Goal: Task Accomplishment & Management: Use online tool/utility

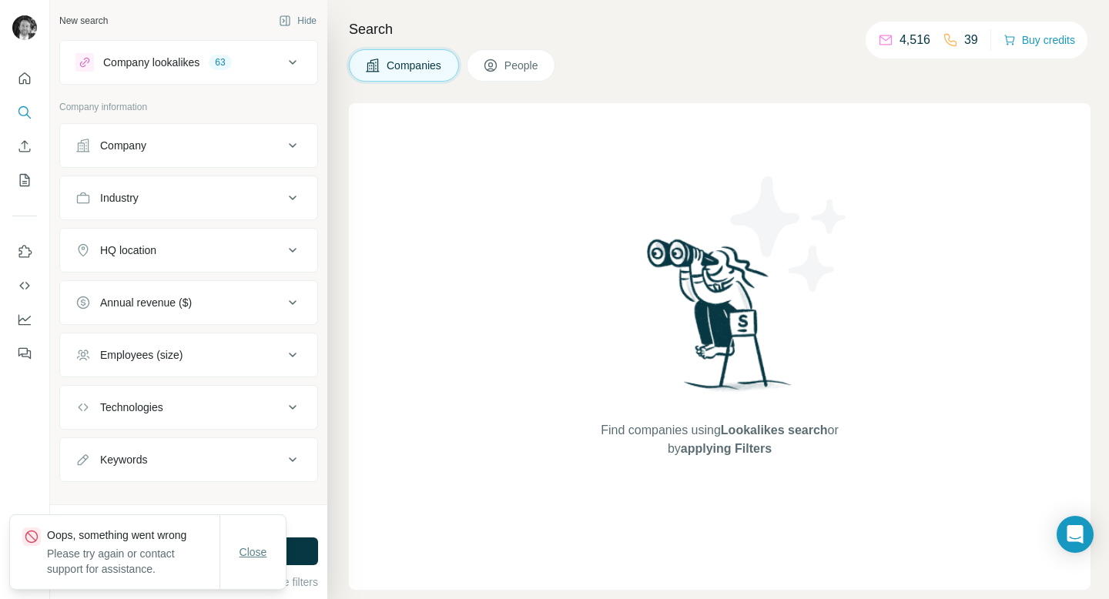
click at [259, 557] on span "Close" at bounding box center [253, 551] width 28 height 15
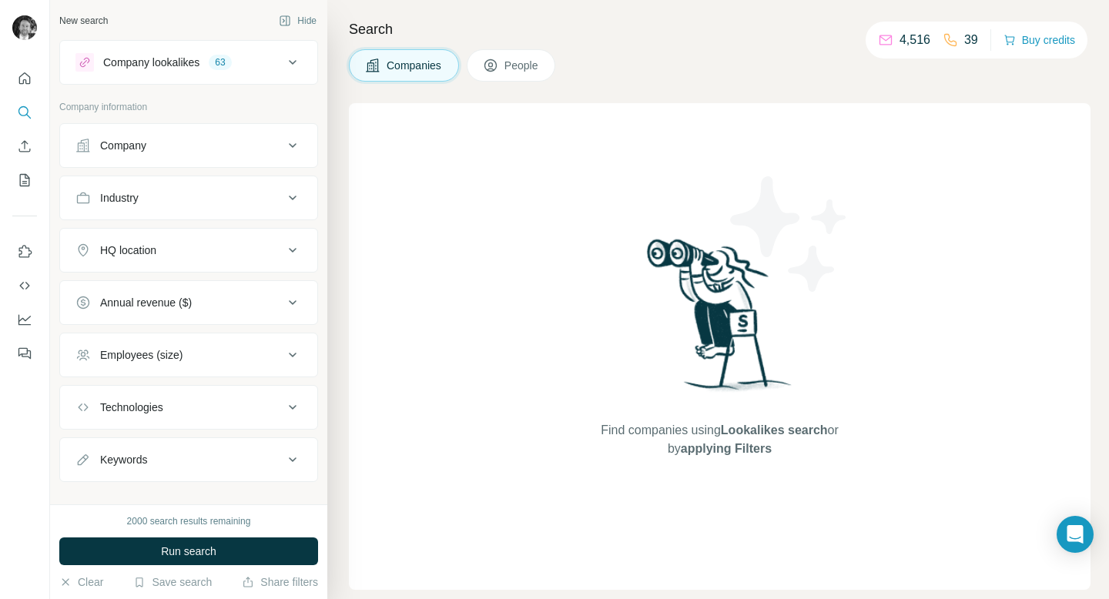
click at [550, 52] on button "People" at bounding box center [511, 65] width 89 height 32
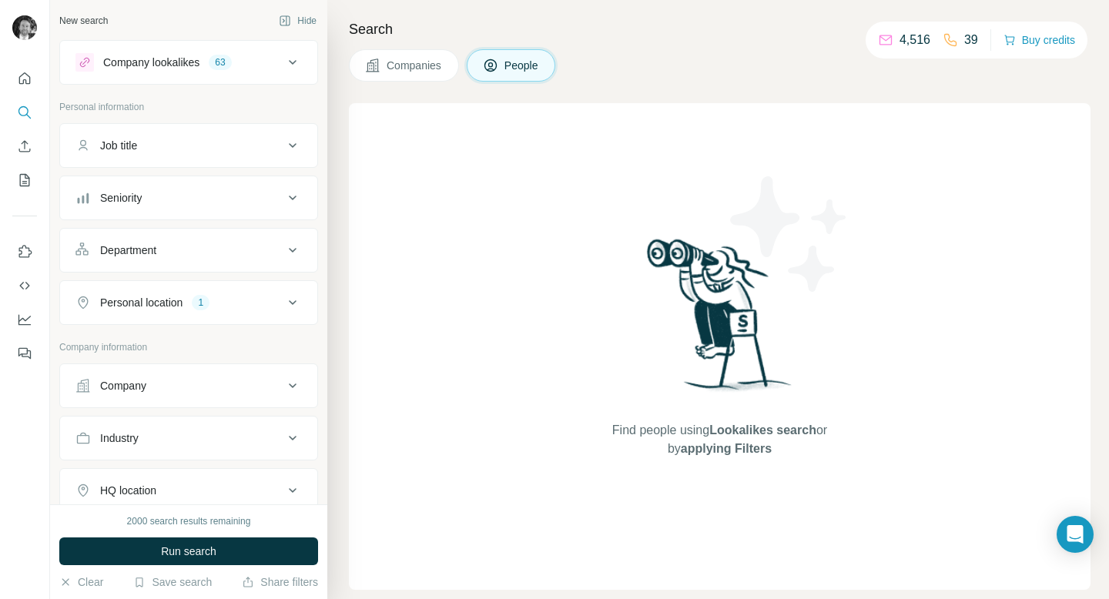
click at [411, 61] on span "Companies" at bounding box center [414, 65] width 56 height 15
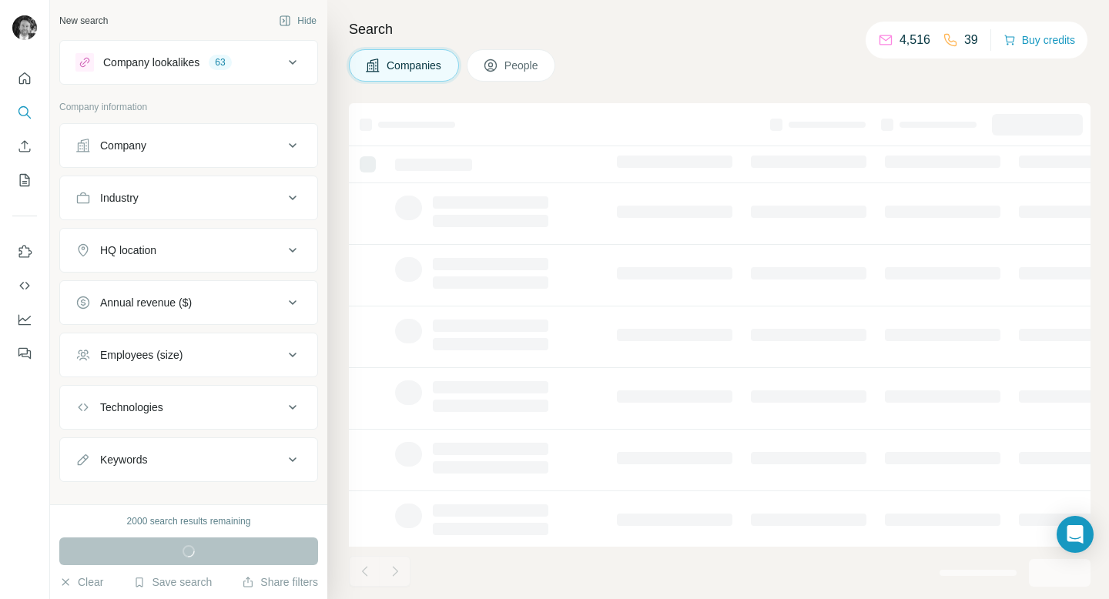
click at [527, 60] on span "People" at bounding box center [521, 65] width 35 height 15
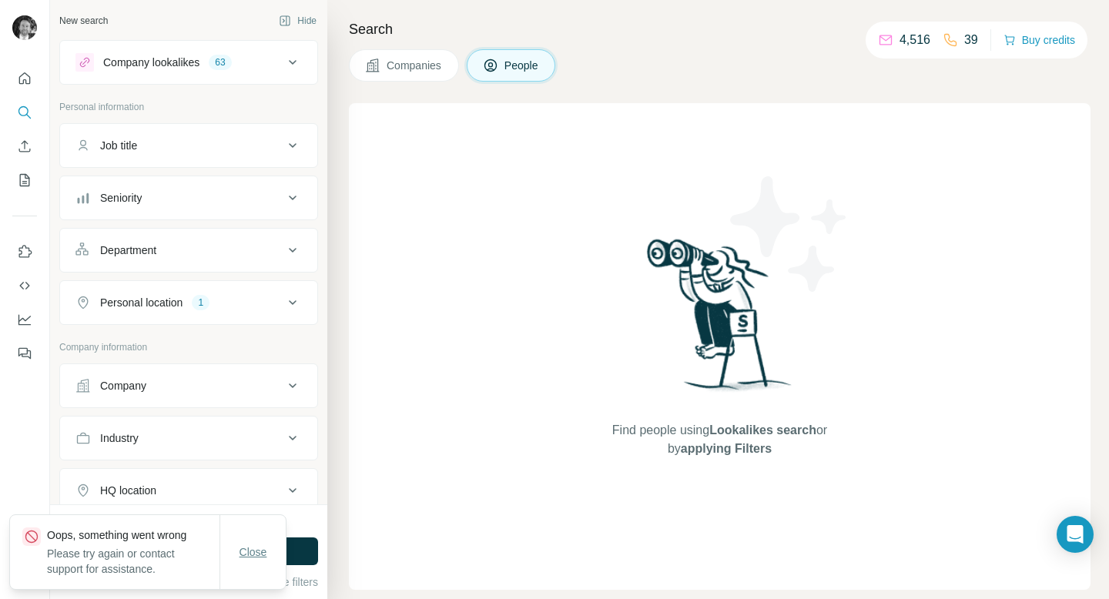
click at [249, 551] on span "Close" at bounding box center [253, 551] width 28 height 15
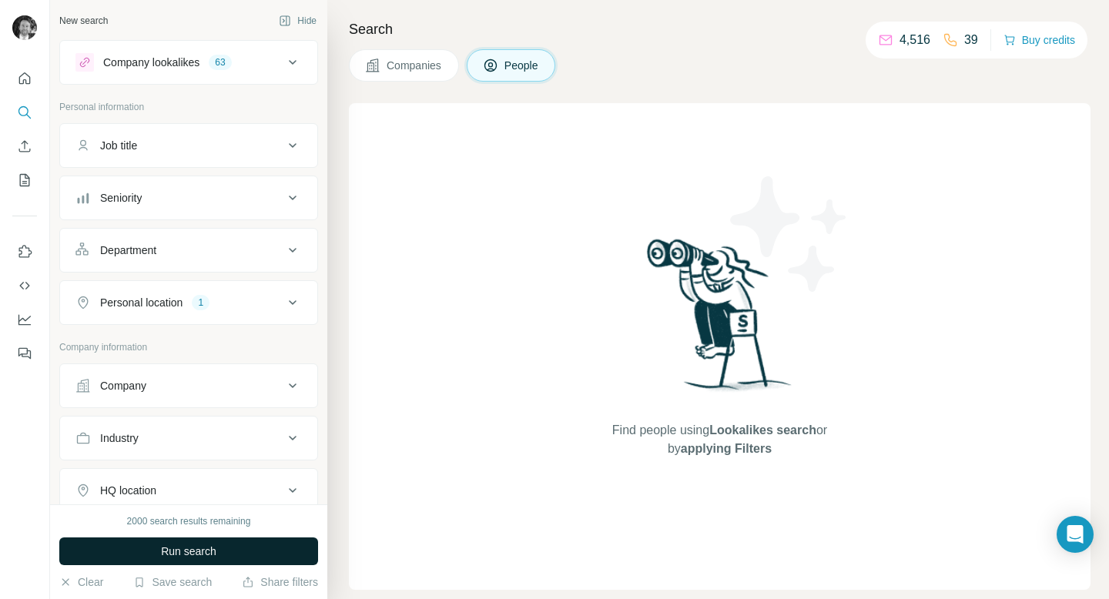
click at [192, 547] on span "Run search" at bounding box center [188, 550] width 55 height 15
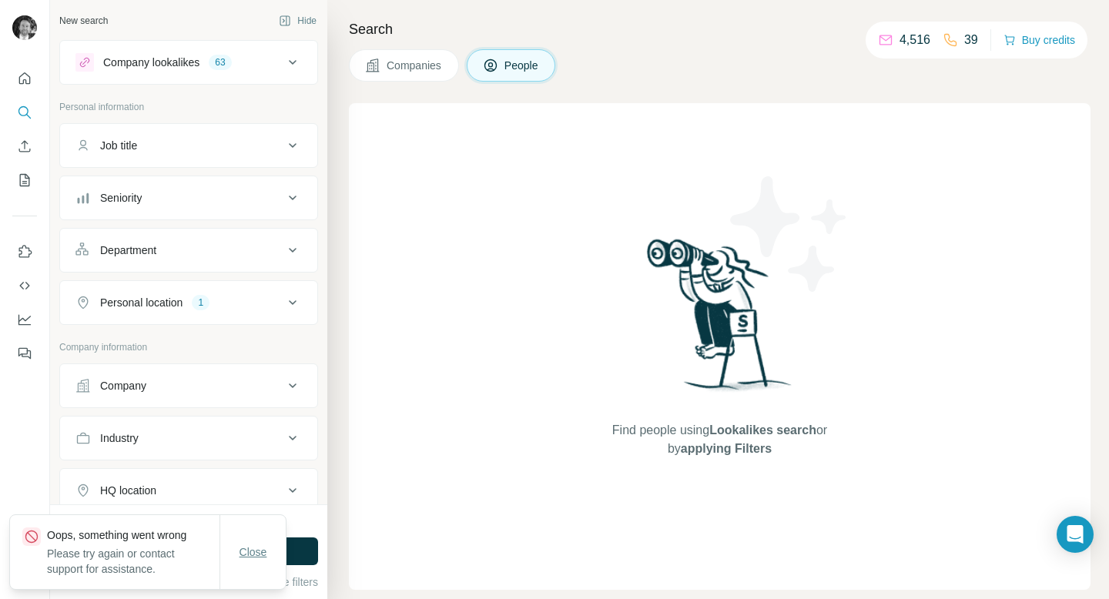
click at [251, 554] on span "Close" at bounding box center [253, 551] width 28 height 15
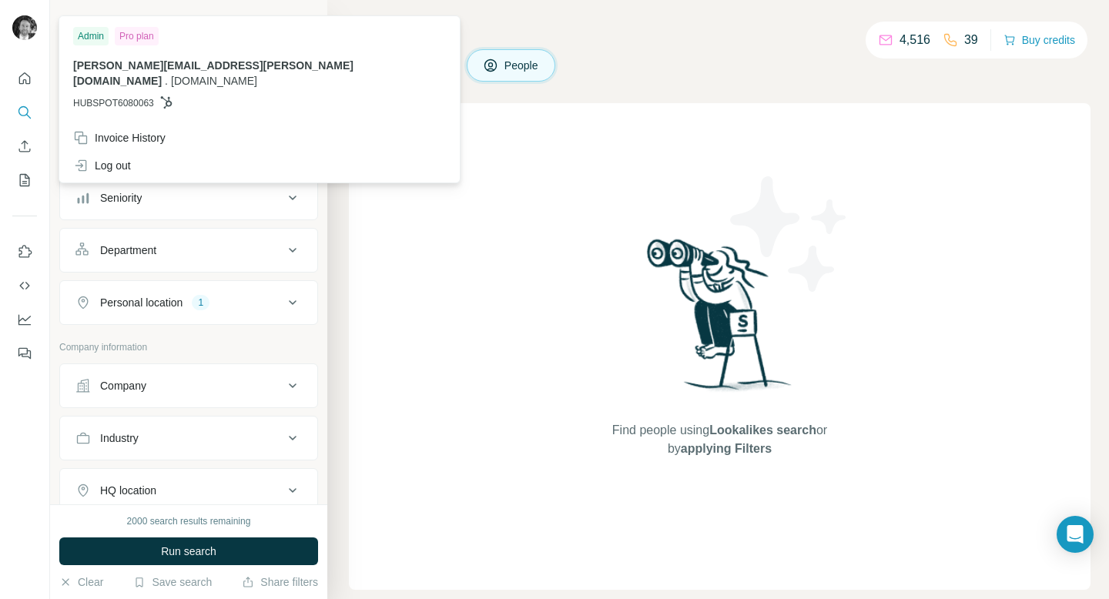
click at [25, 15] on img at bounding box center [24, 27] width 25 height 25
click at [28, 76] on icon "Quick start" at bounding box center [25, 78] width 12 height 12
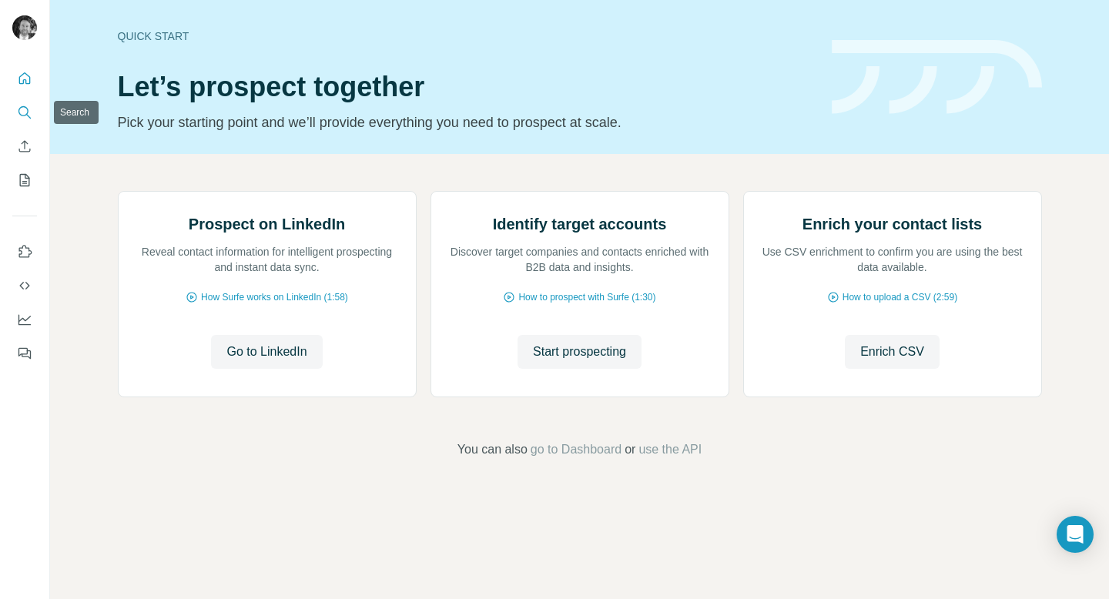
click at [18, 113] on icon "Search" at bounding box center [24, 112] width 15 height 15
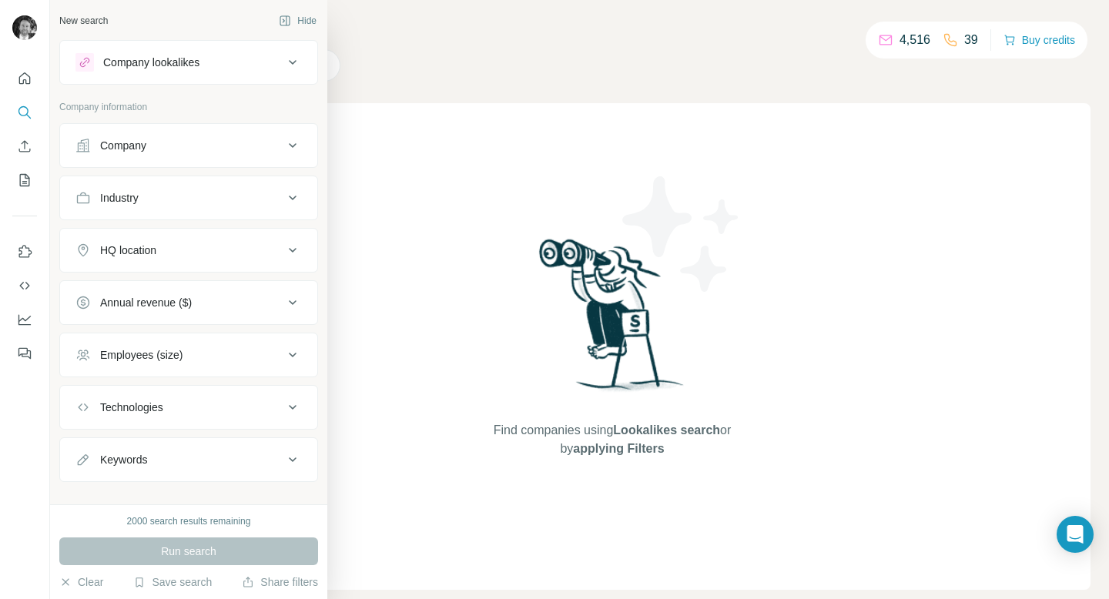
click at [250, 144] on div "Company" at bounding box center [179, 145] width 208 height 15
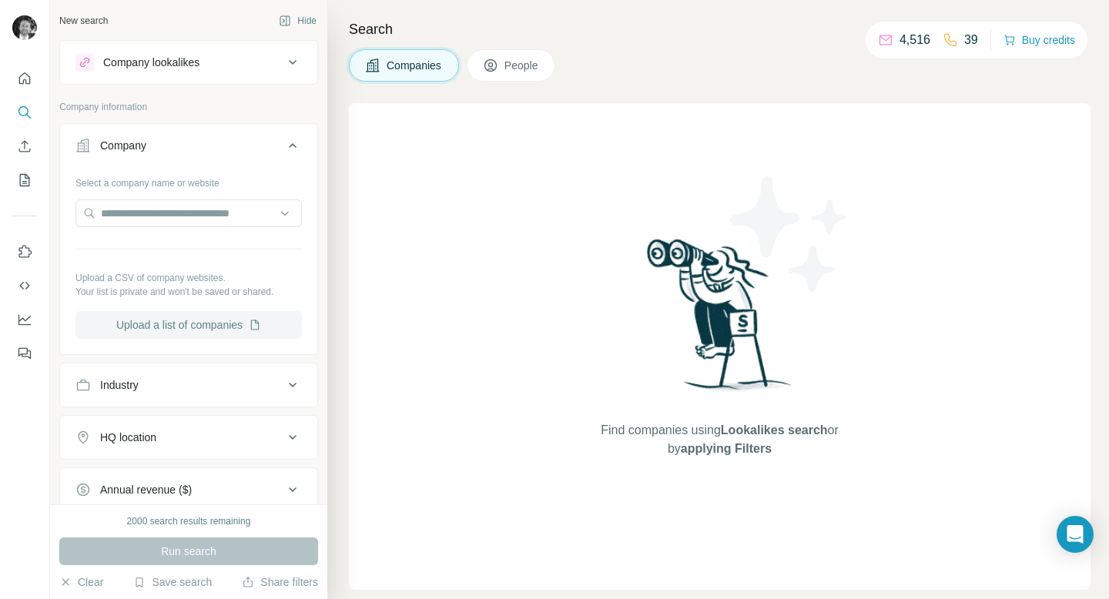
click at [199, 325] on button "Upload a list of companies" at bounding box center [188, 325] width 226 height 28
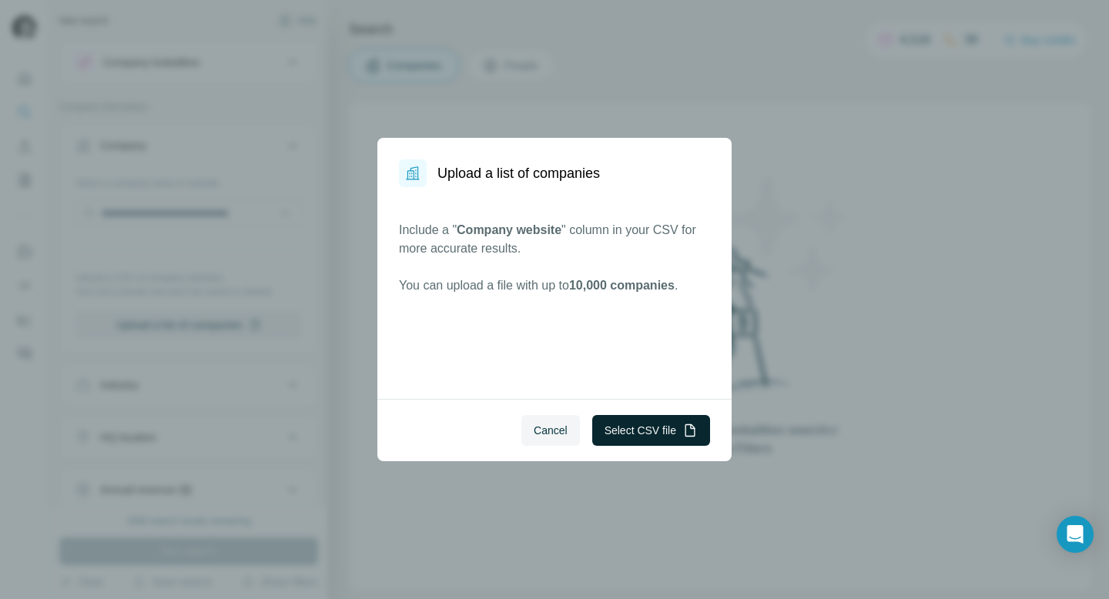
click at [616, 430] on button "Select CSV file" at bounding box center [651, 430] width 118 height 31
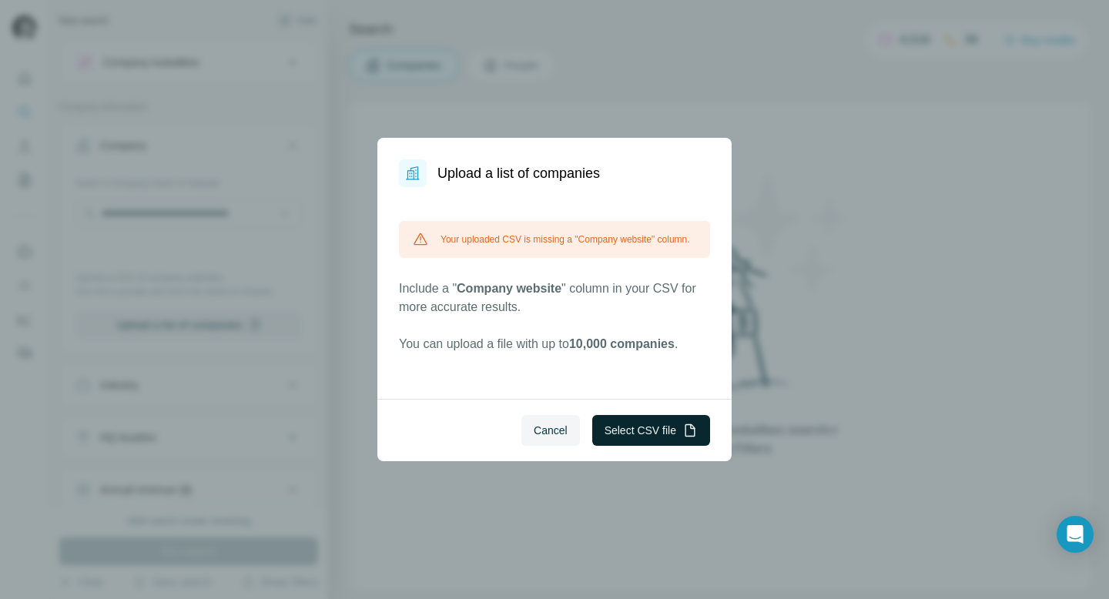
click at [629, 439] on button "Select CSV file" at bounding box center [651, 430] width 118 height 31
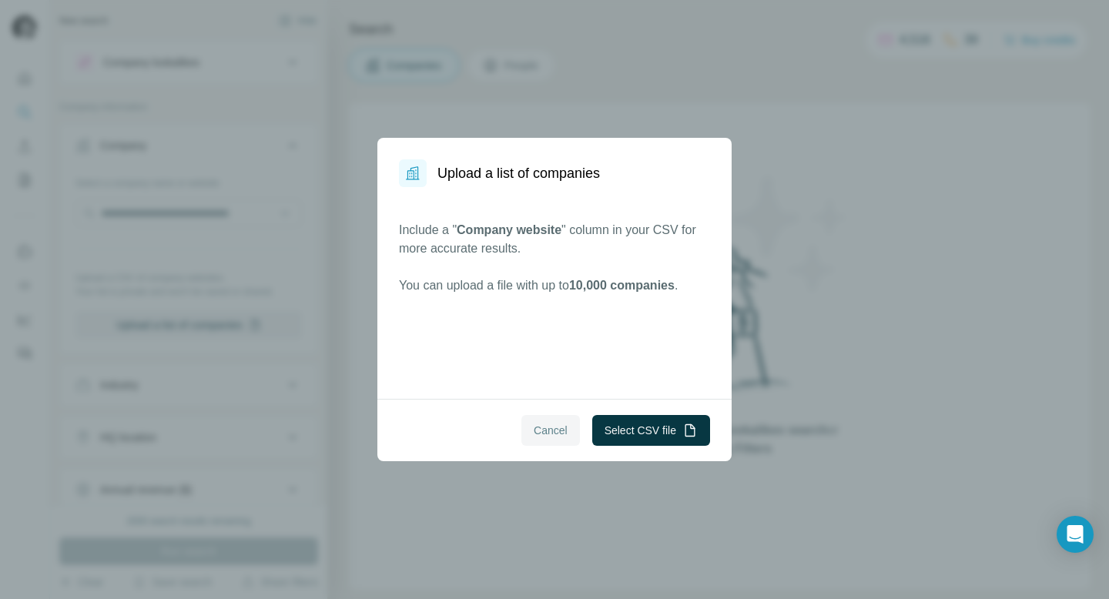
click at [545, 425] on span "Cancel" at bounding box center [550, 430] width 34 height 15
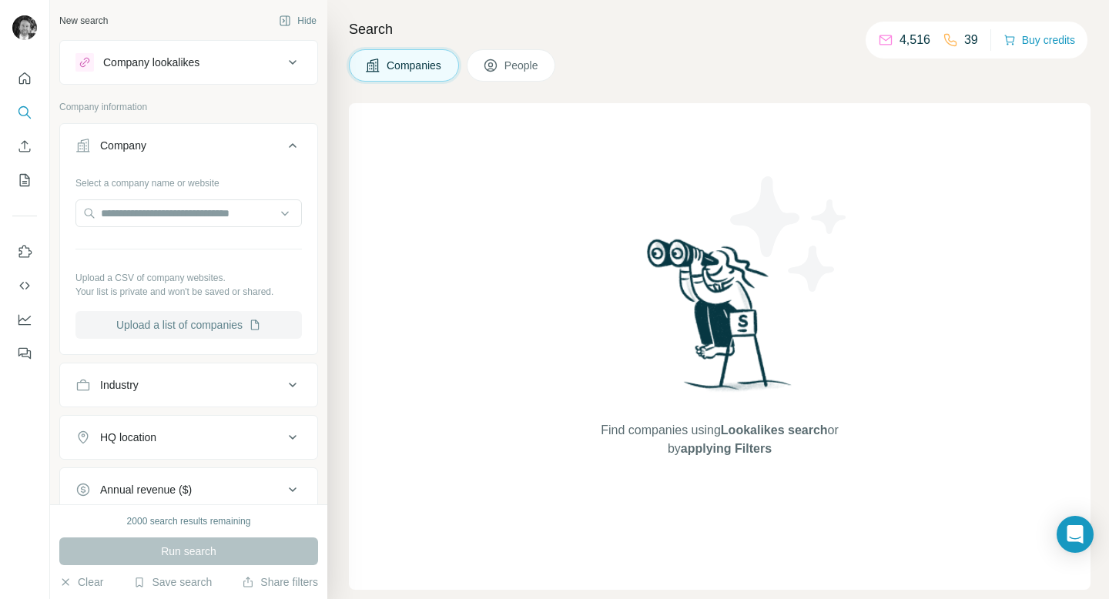
click at [194, 325] on button "Upload a list of companies" at bounding box center [188, 325] width 226 height 28
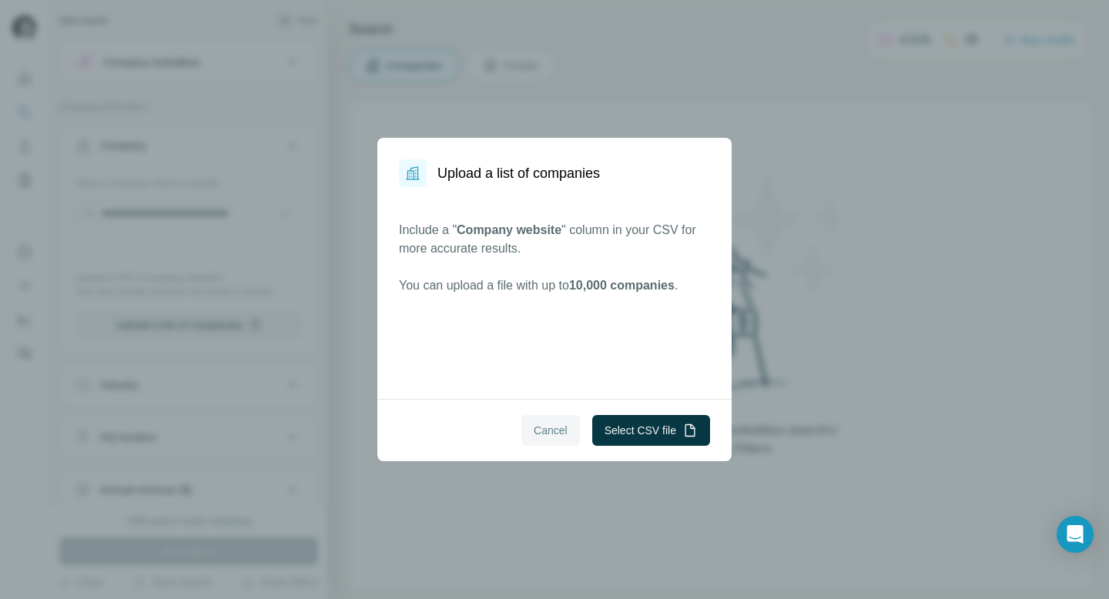
click at [543, 427] on span "Cancel" at bounding box center [550, 430] width 34 height 15
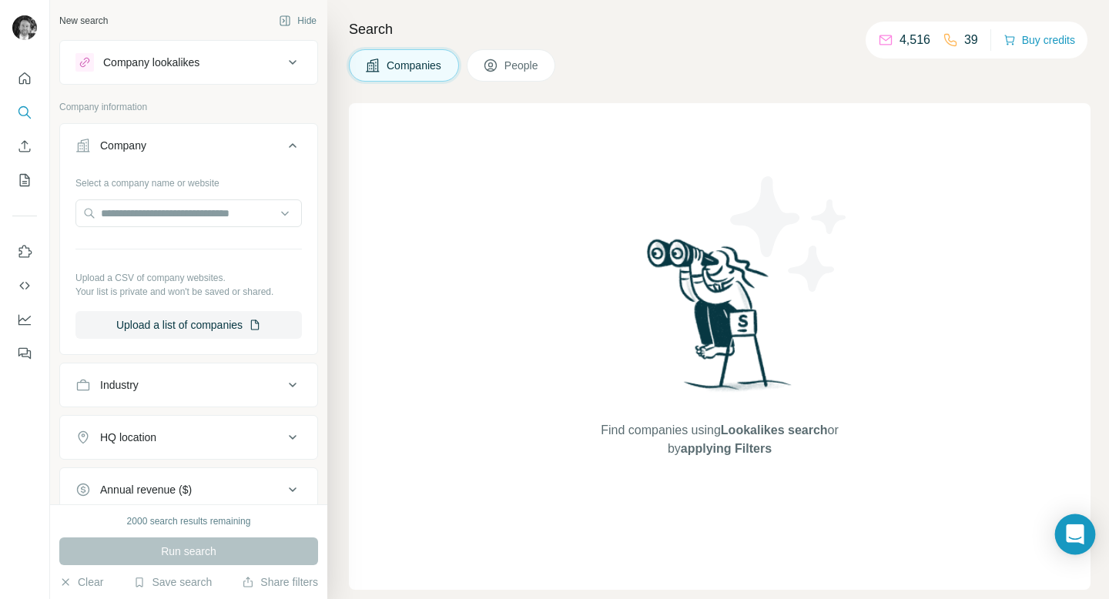
click at [1073, 536] on icon "Open Intercom Messenger" at bounding box center [1074, 534] width 18 height 20
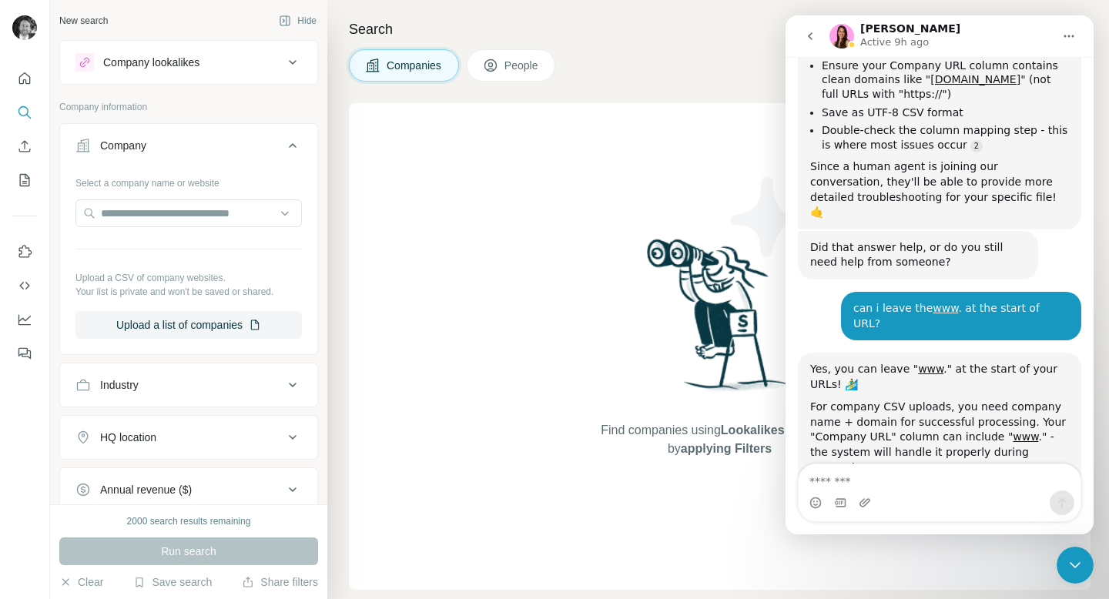
scroll to position [8474, 0]
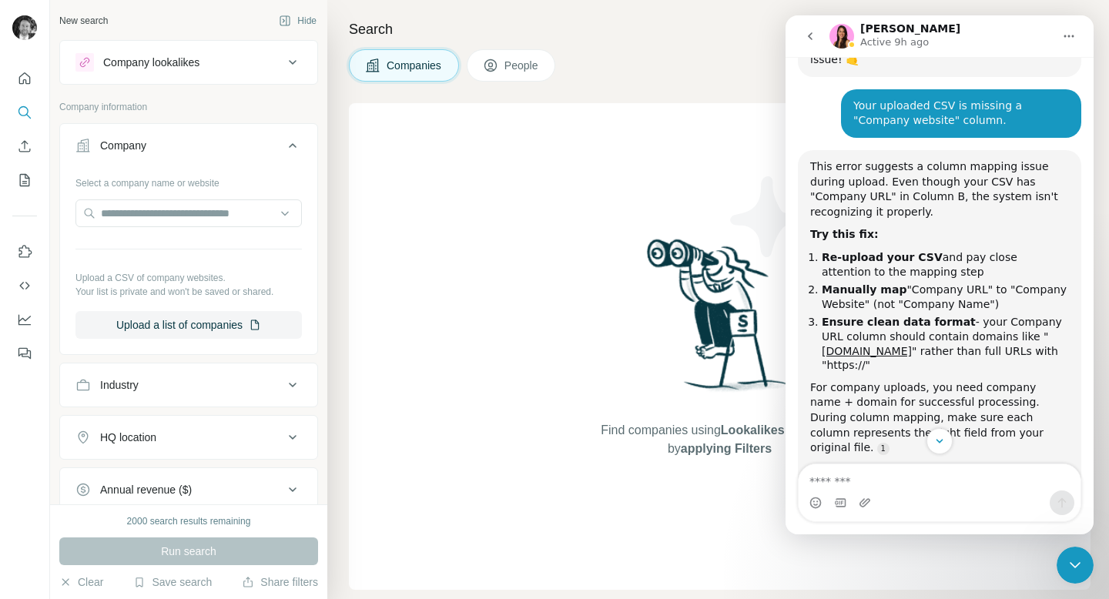
scroll to position [6634, 0]
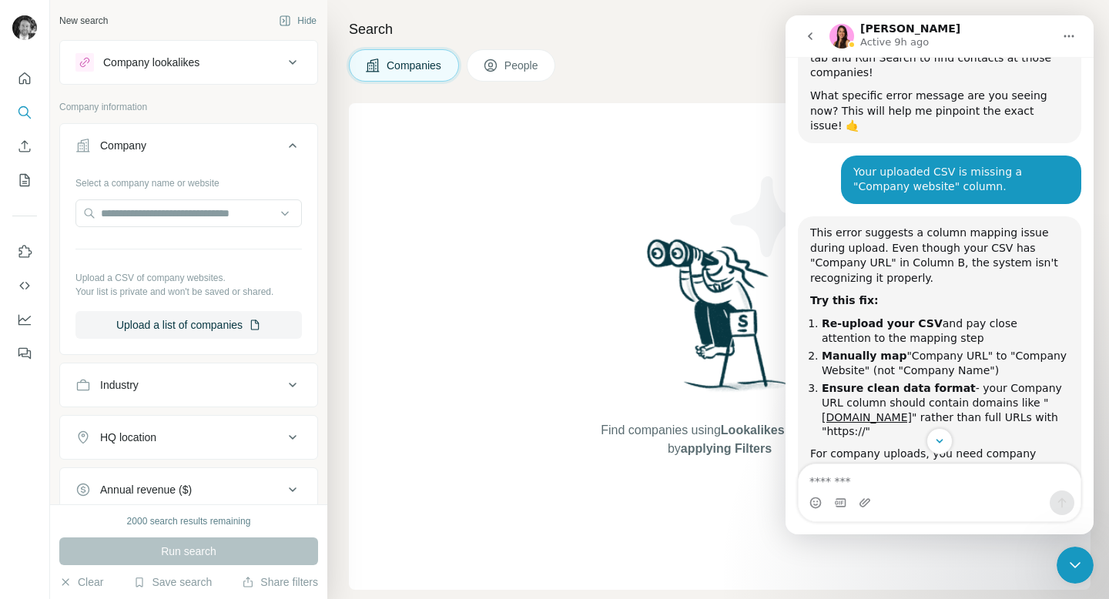
click at [804, 32] on icon "go back" at bounding box center [810, 36] width 12 height 12
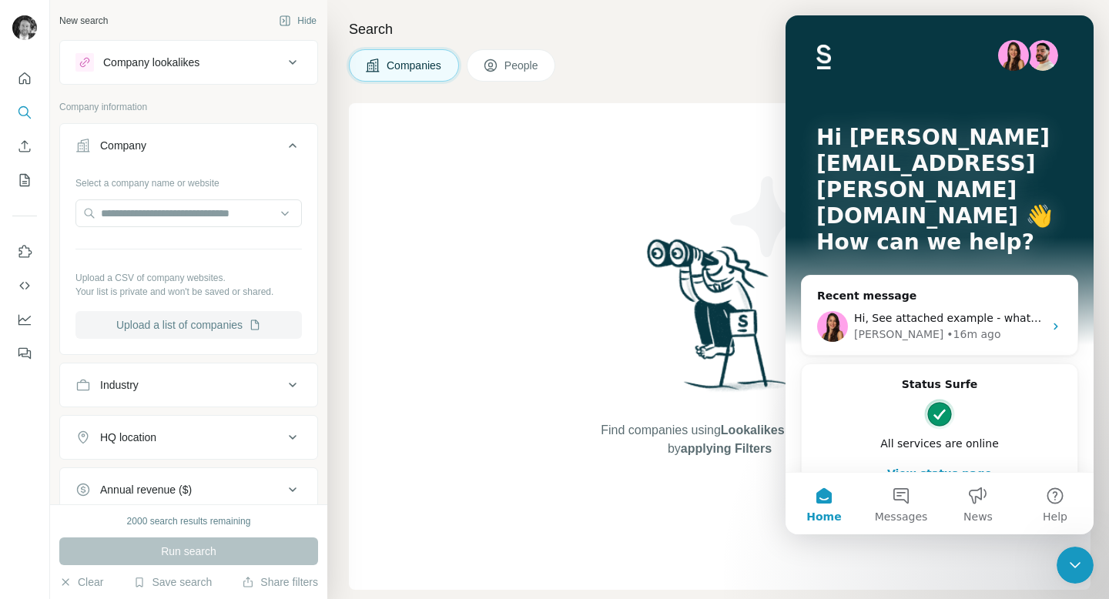
click at [192, 323] on button "Upload a list of companies" at bounding box center [188, 325] width 226 height 28
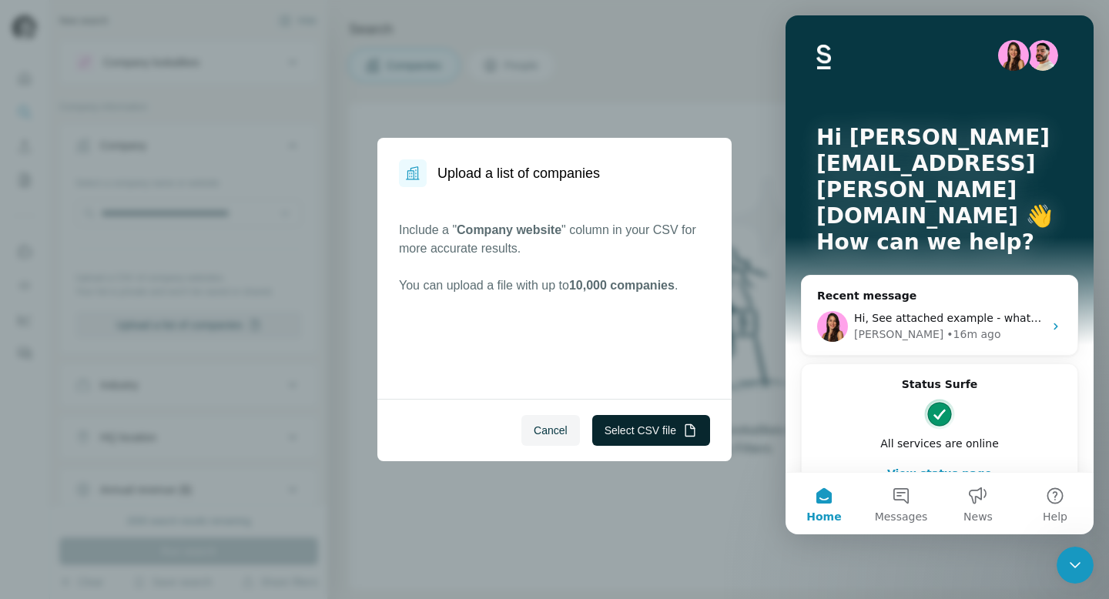
click at [650, 433] on button "Select CSV file" at bounding box center [651, 430] width 118 height 31
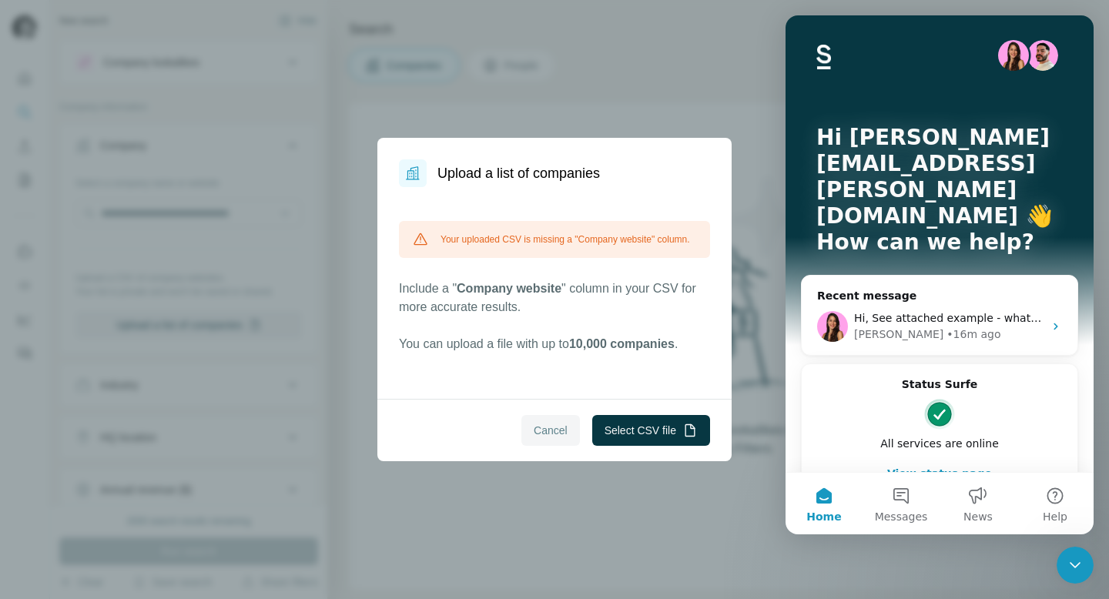
click at [541, 431] on span "Cancel" at bounding box center [550, 430] width 34 height 15
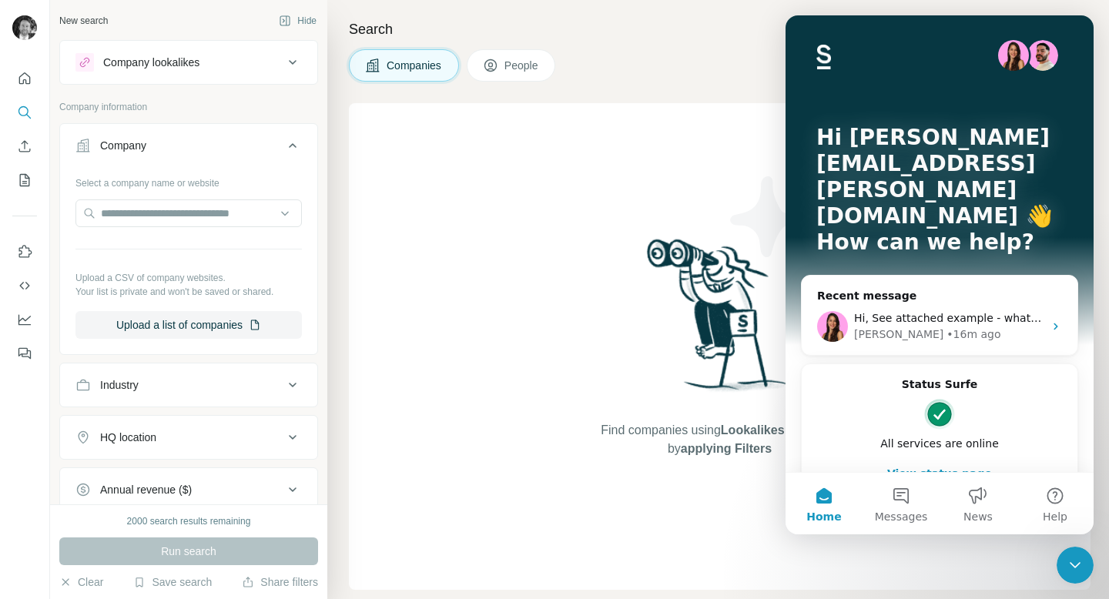
click at [741, 294] on img at bounding box center [789, 234] width 139 height 139
click at [1082, 567] on icon "Close Intercom Messenger" at bounding box center [1074, 565] width 18 height 18
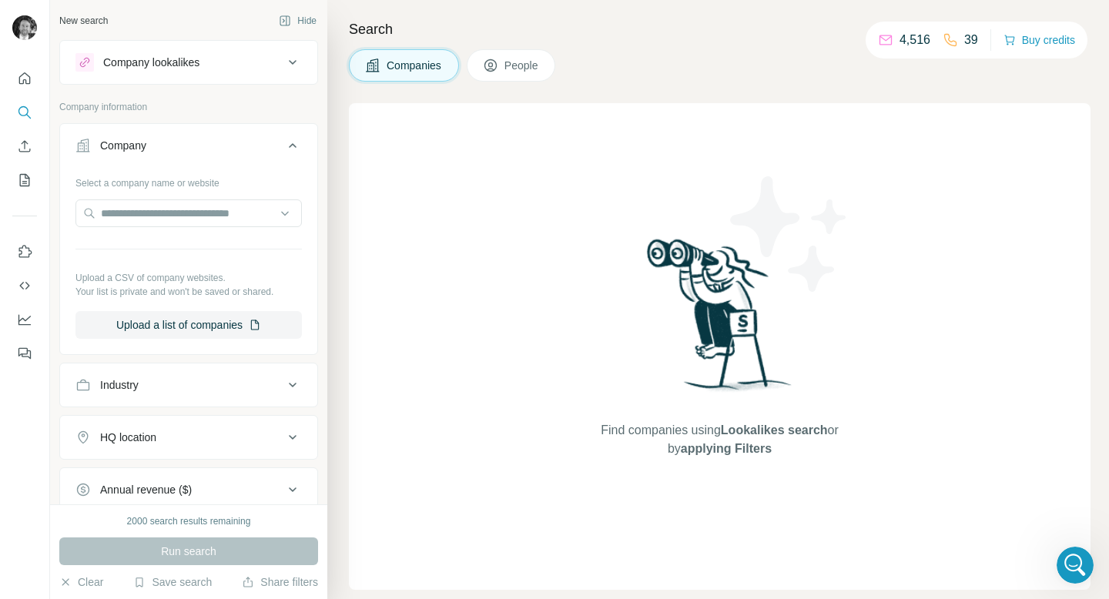
click at [495, 61] on icon at bounding box center [490, 65] width 15 height 15
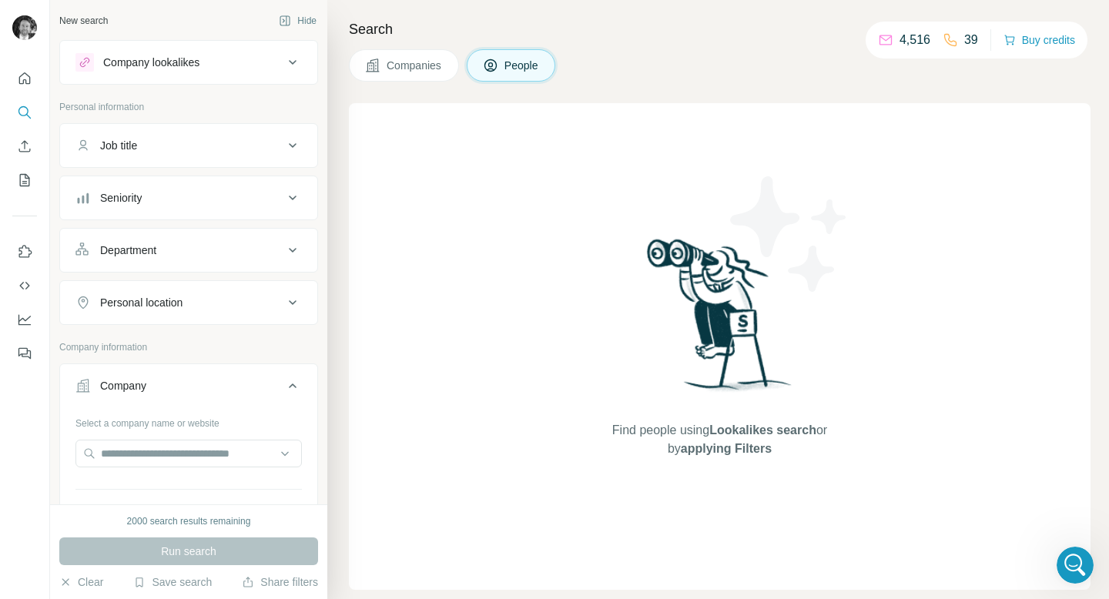
click at [429, 75] on button "Companies" at bounding box center [404, 65] width 110 height 32
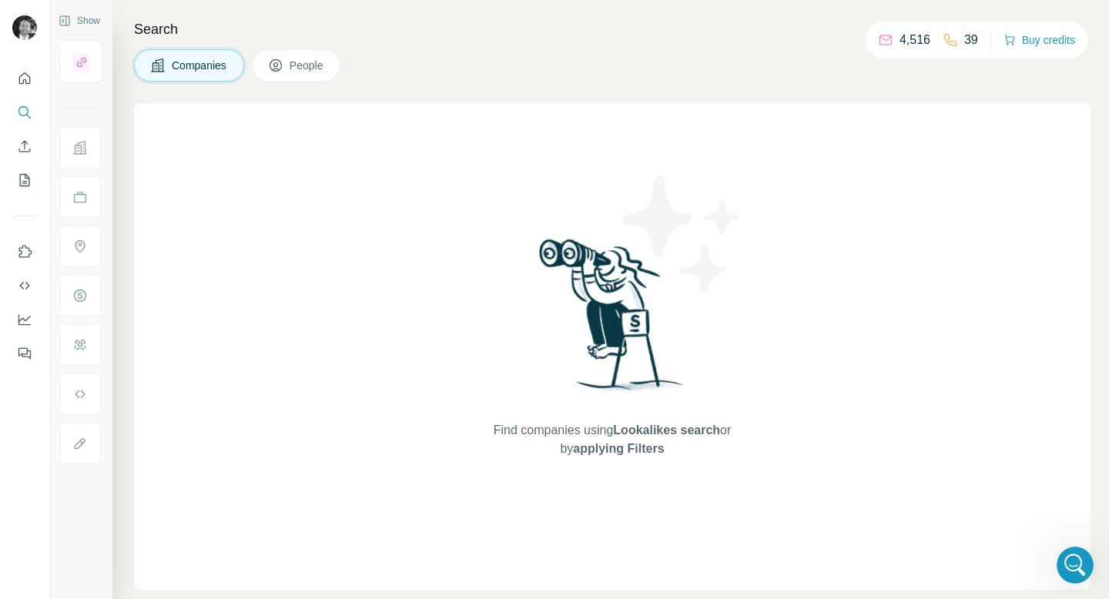
click at [183, 62] on span "Companies" at bounding box center [200, 65] width 56 height 15
click at [388, 439] on div "Find companies using Lookalikes search or by applying Filters" at bounding box center [612, 346] width 956 height 487
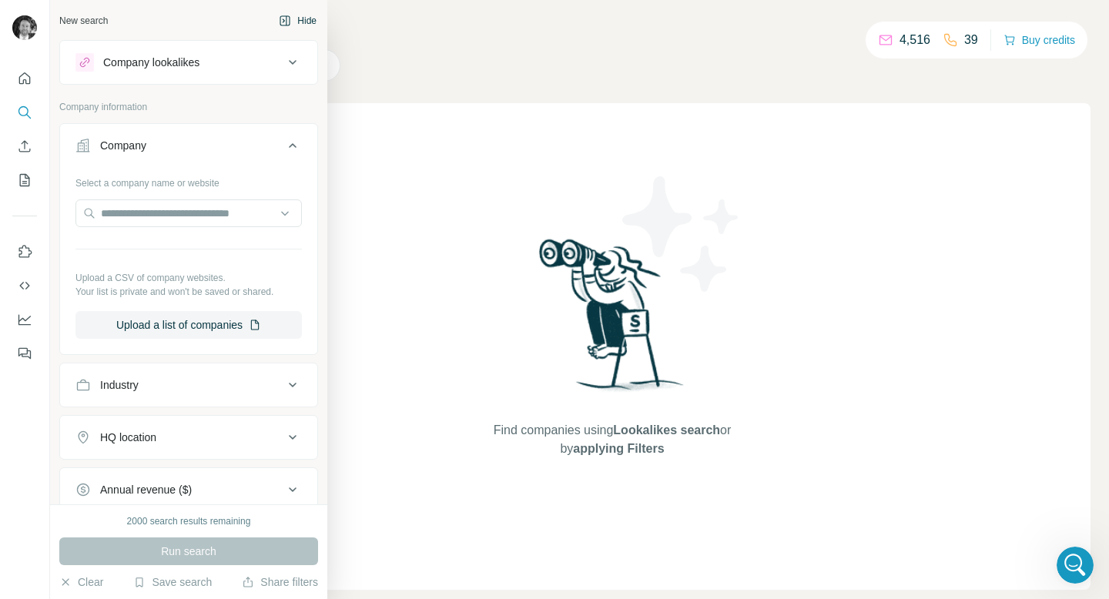
click at [282, 18] on icon "button" at bounding box center [285, 21] width 12 height 12
click at [97, 22] on div "New search" at bounding box center [83, 21] width 48 height 14
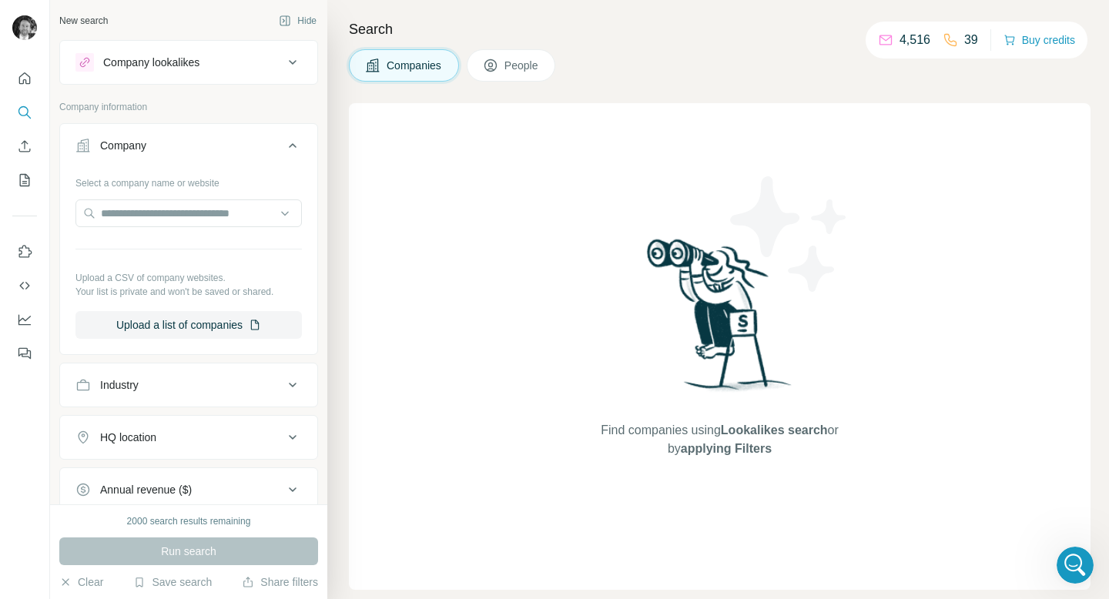
click at [233, 273] on p "Upload a CSV of company websites." at bounding box center [188, 278] width 226 height 14
click at [180, 323] on button "Upload a list of companies" at bounding box center [188, 325] width 226 height 28
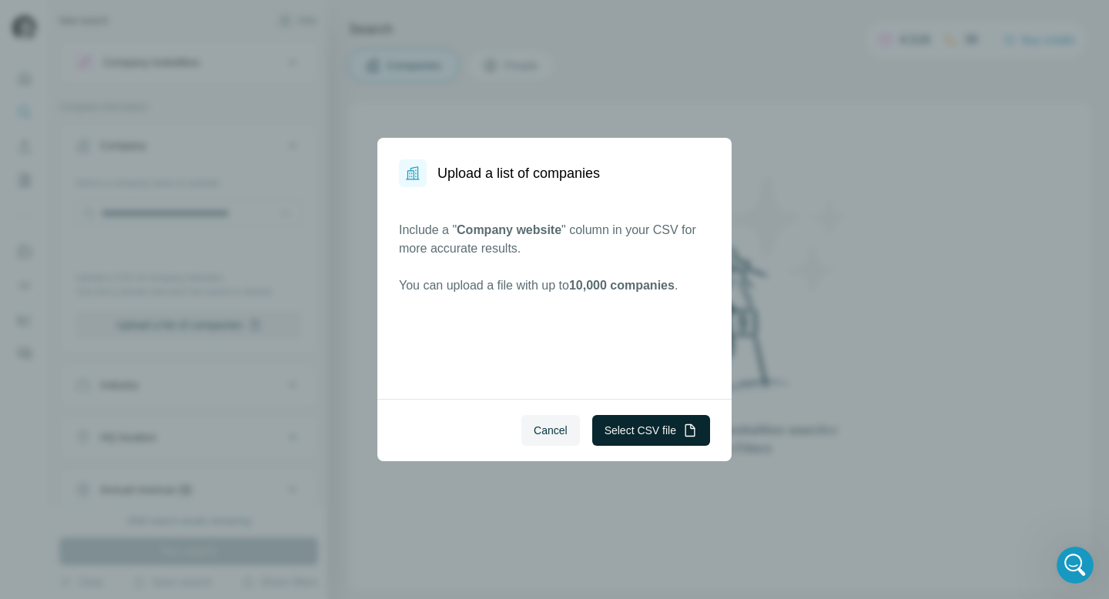
click at [633, 439] on button "Select CSV file" at bounding box center [651, 430] width 118 height 31
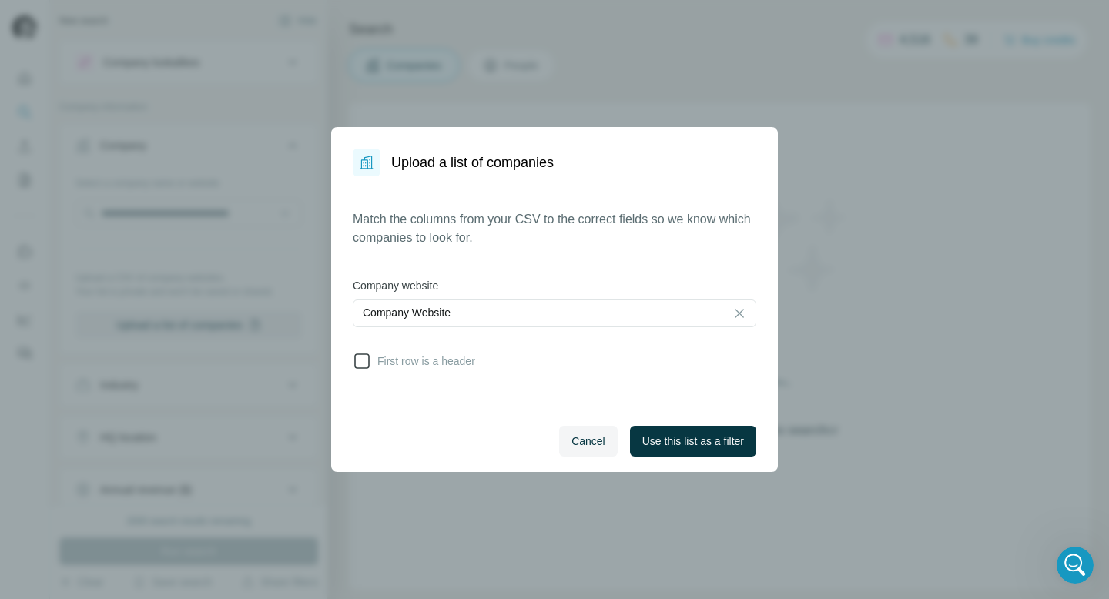
click at [360, 362] on icon at bounding box center [362, 361] width 18 height 18
click at [677, 440] on span "Use this list as a filter" at bounding box center [693, 440] width 102 height 15
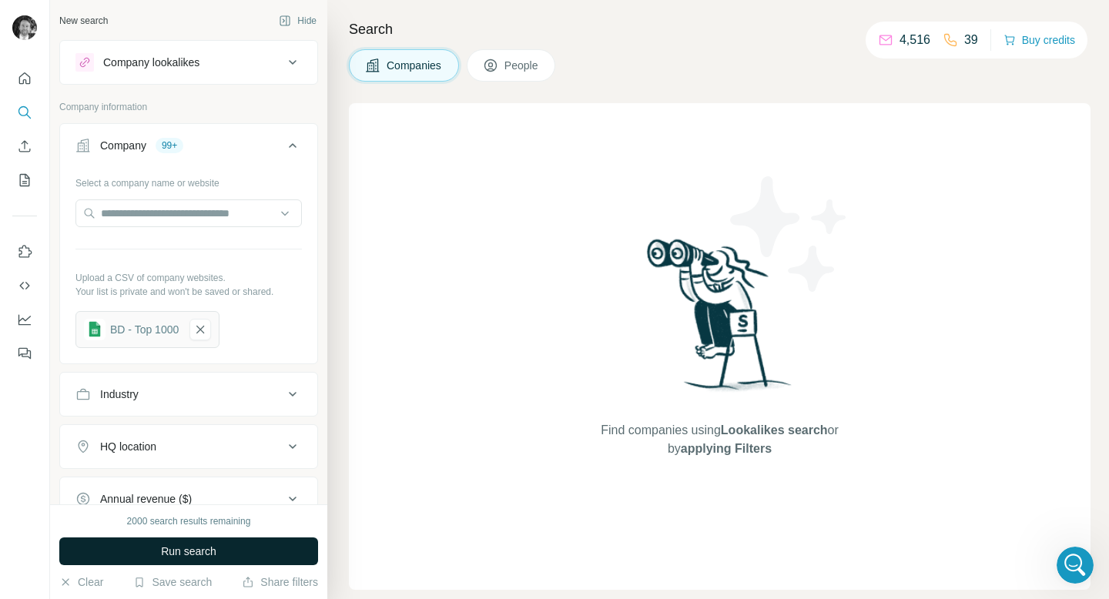
click at [159, 547] on button "Run search" at bounding box center [188, 551] width 259 height 28
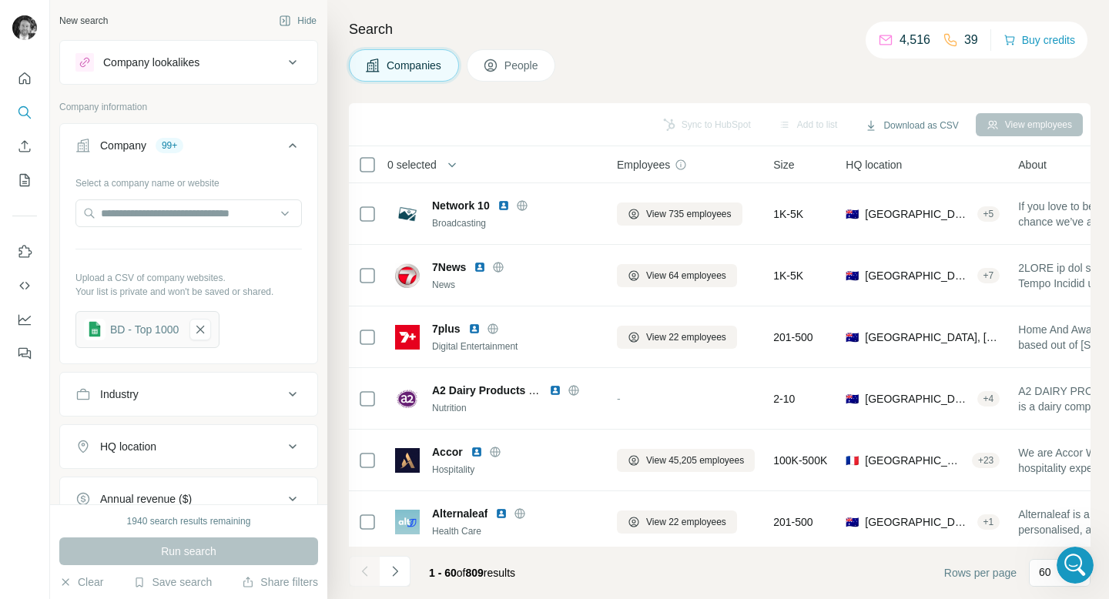
click at [518, 62] on span "People" at bounding box center [521, 65] width 35 height 15
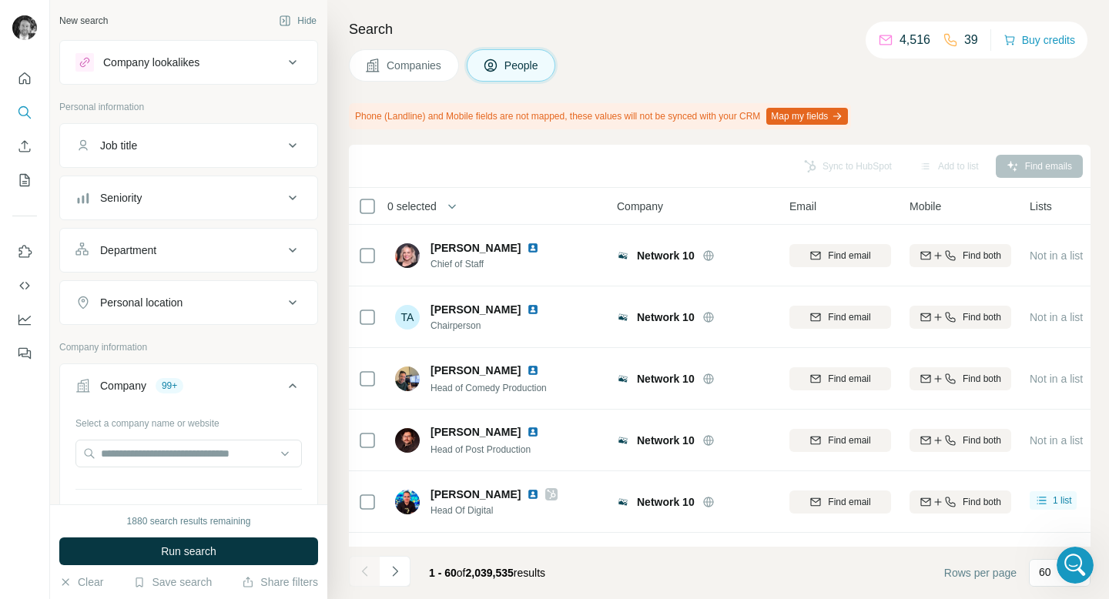
click at [215, 244] on div "Department" at bounding box center [179, 249] width 208 height 15
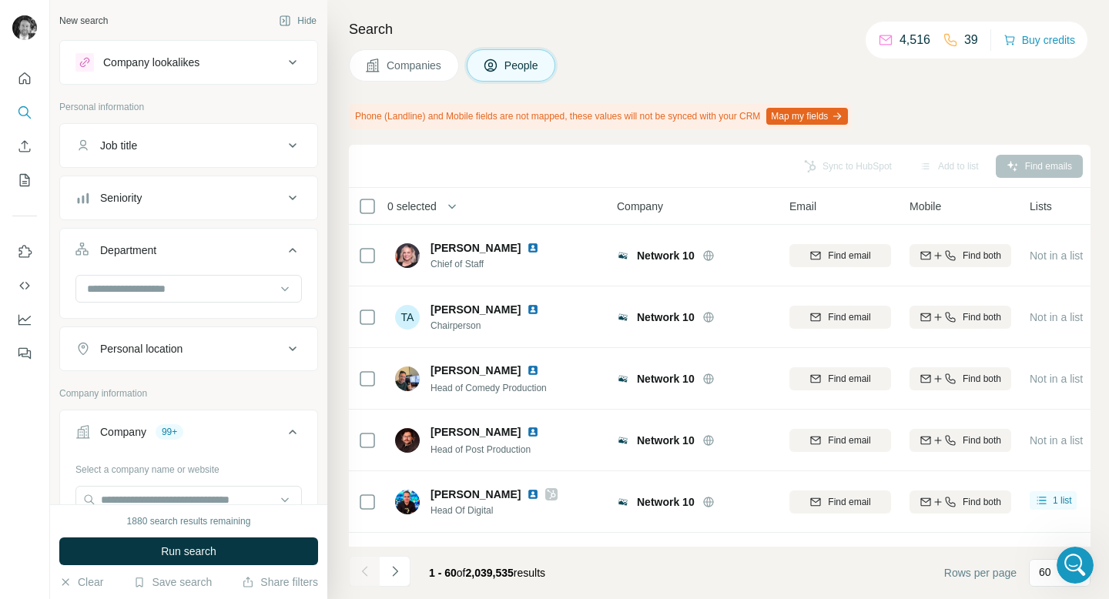
click at [199, 345] on div "Personal location" at bounding box center [179, 348] width 208 height 15
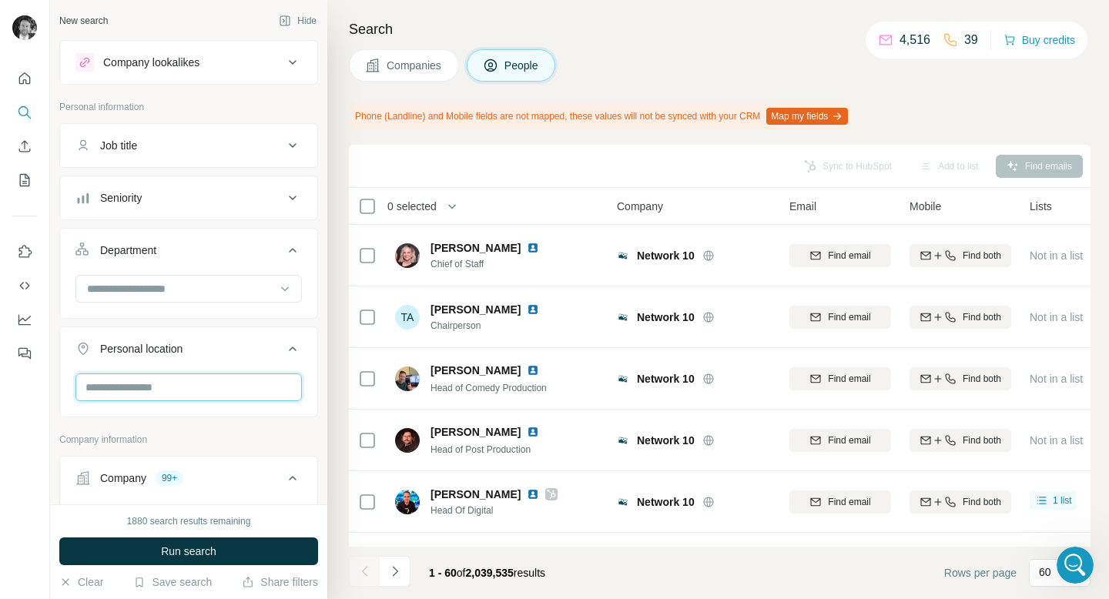
click at [159, 383] on input "text" at bounding box center [188, 387] width 226 height 28
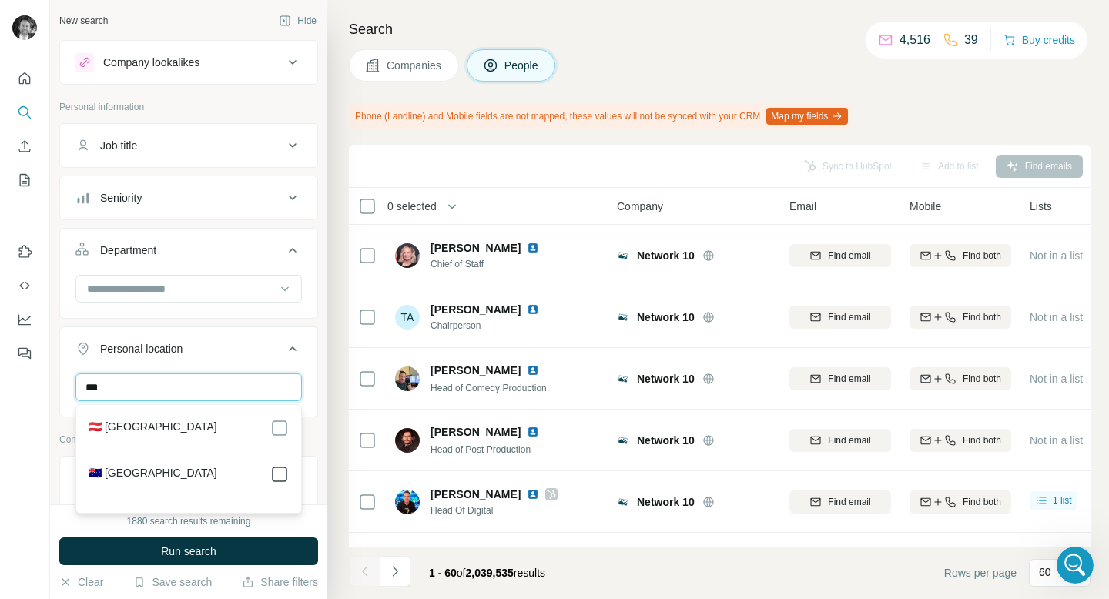
type input "***"
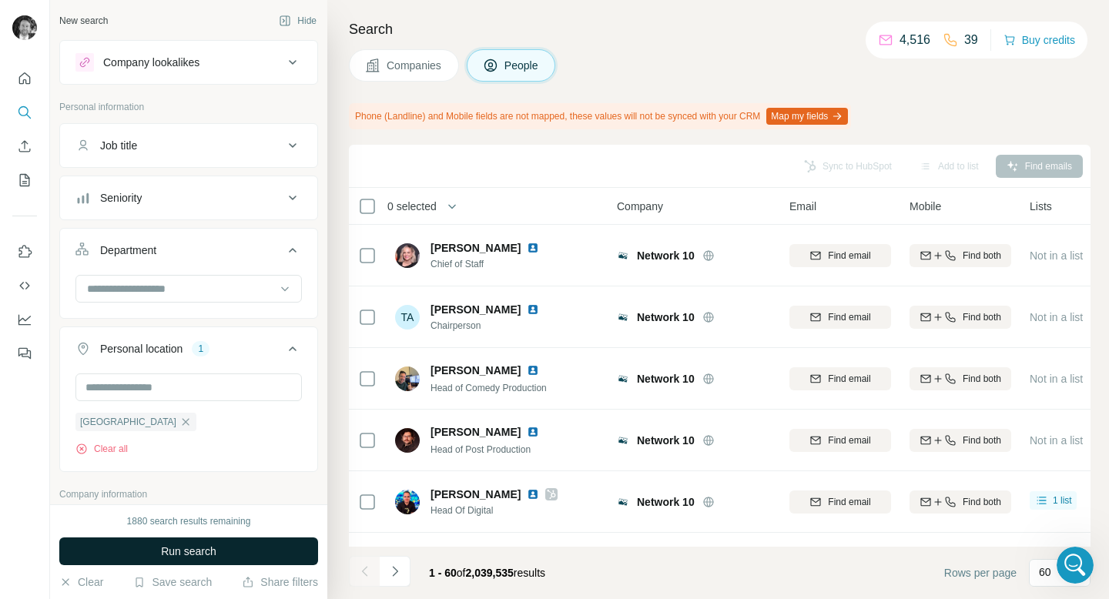
click at [195, 552] on span "Run search" at bounding box center [188, 550] width 55 height 15
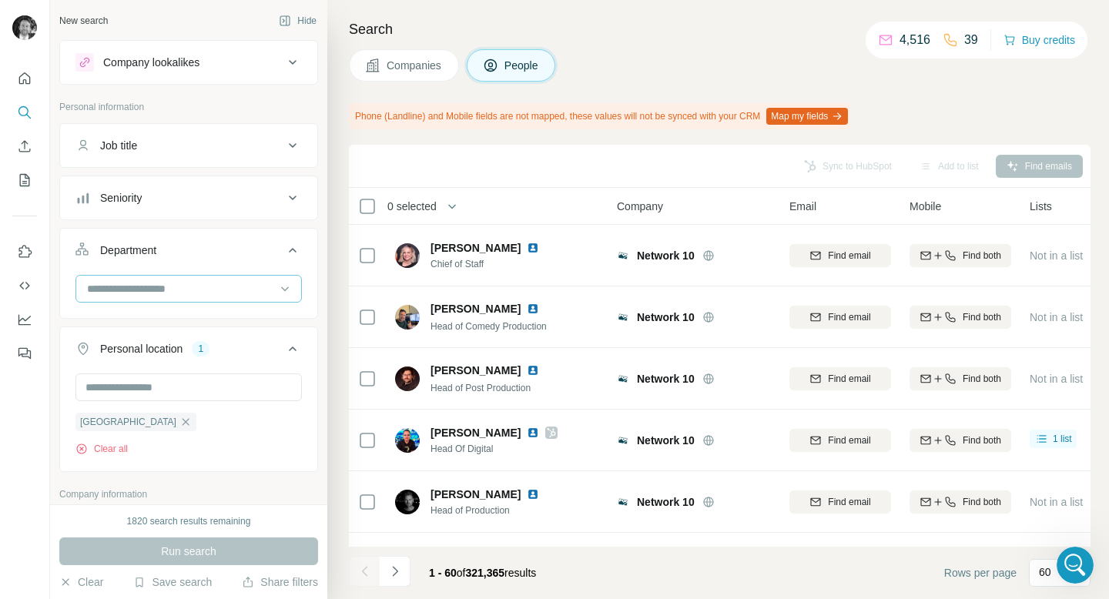
click at [213, 296] on input at bounding box center [180, 288] width 190 height 17
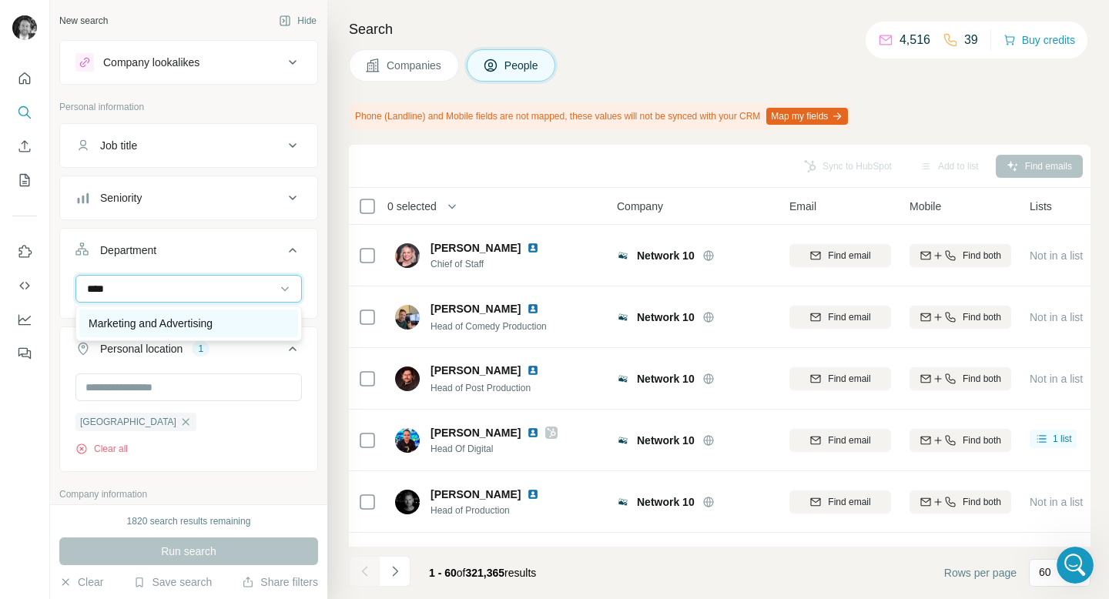
type input "****"
click at [192, 323] on p "Marketing and Advertising" at bounding box center [151, 323] width 124 height 15
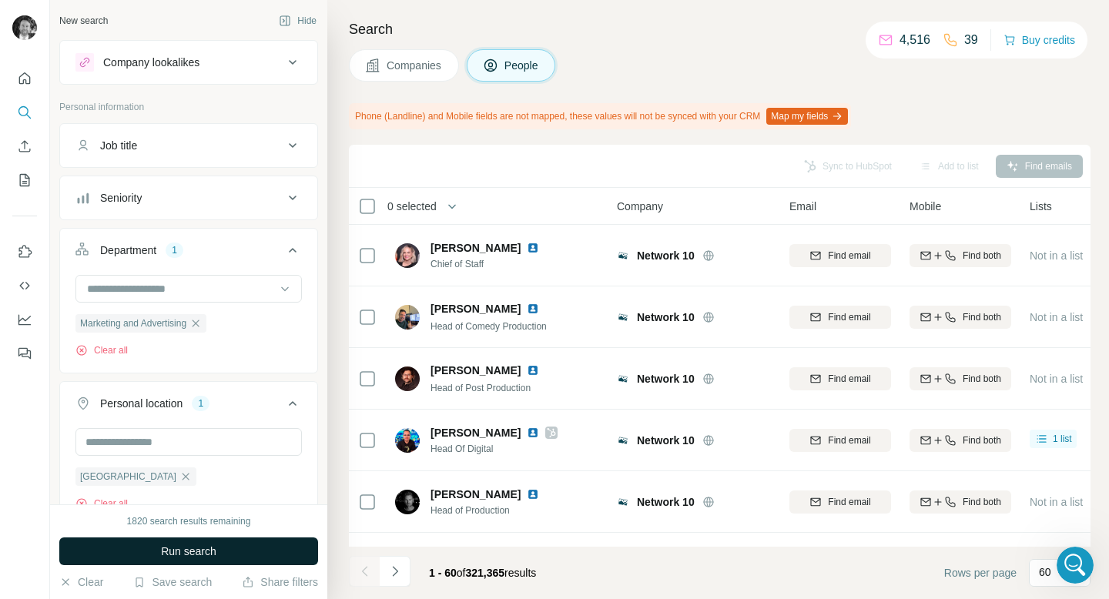
click at [155, 557] on button "Run search" at bounding box center [188, 551] width 259 height 28
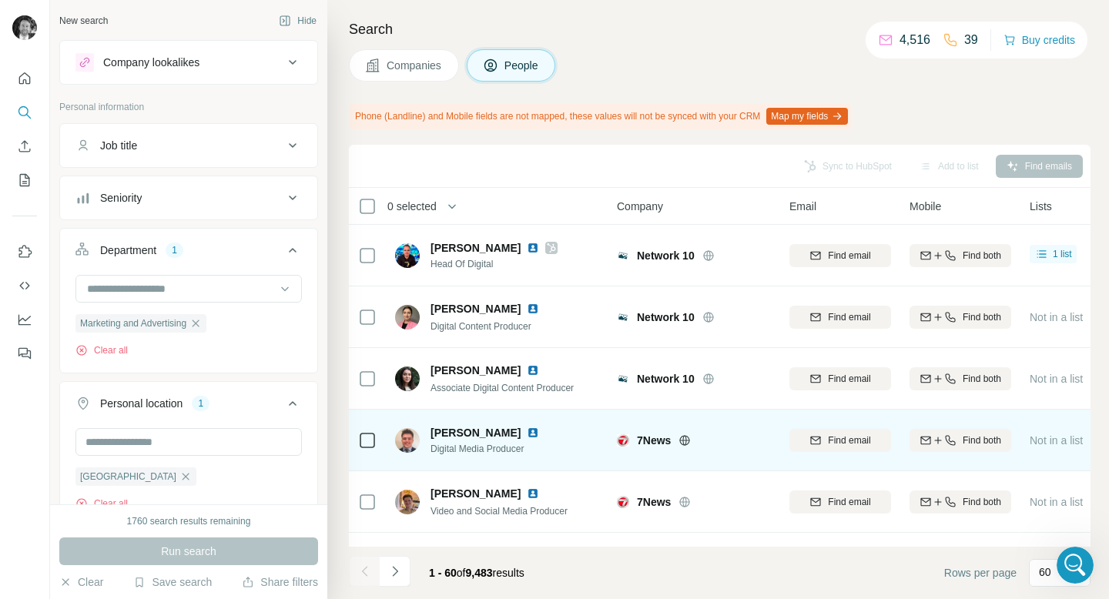
click at [685, 440] on icon at bounding box center [684, 440] width 12 height 12
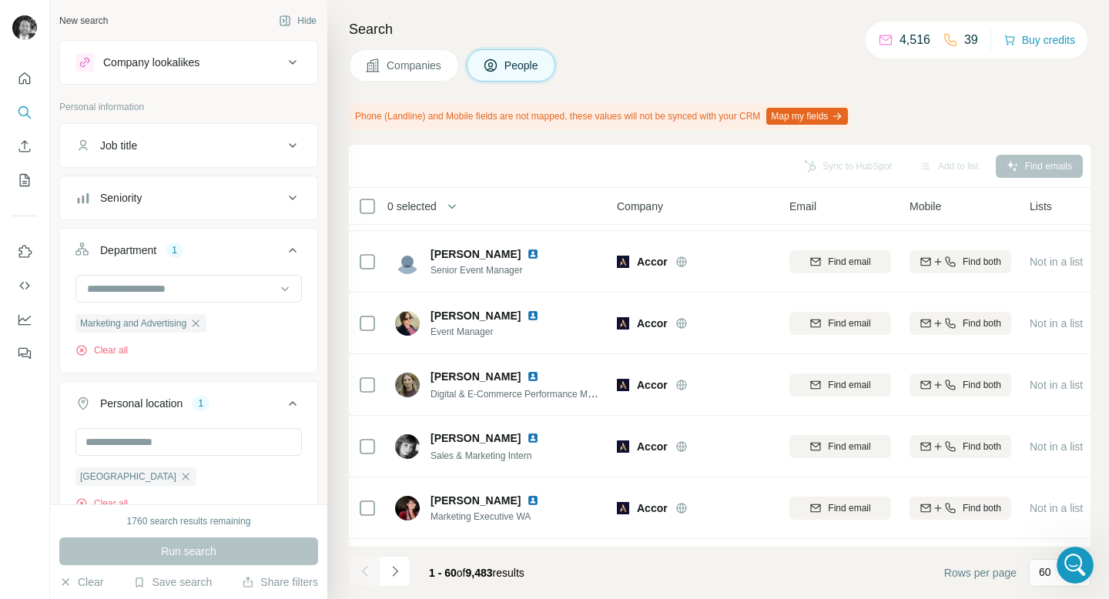
scroll to position [3373, 0]
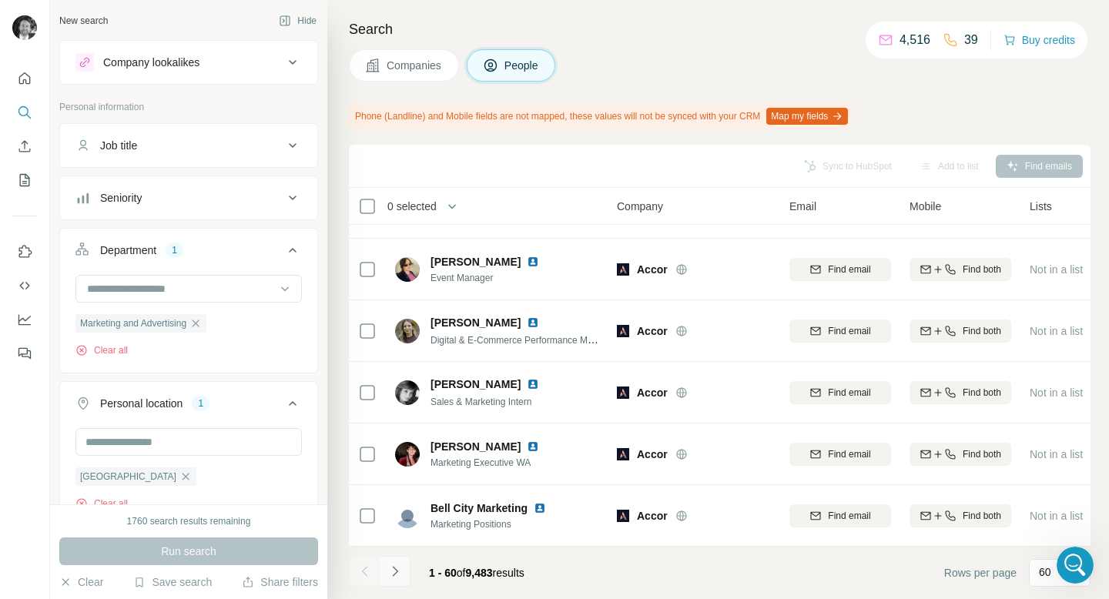
click at [396, 577] on icon "Navigate to next page" at bounding box center [394, 571] width 15 height 15
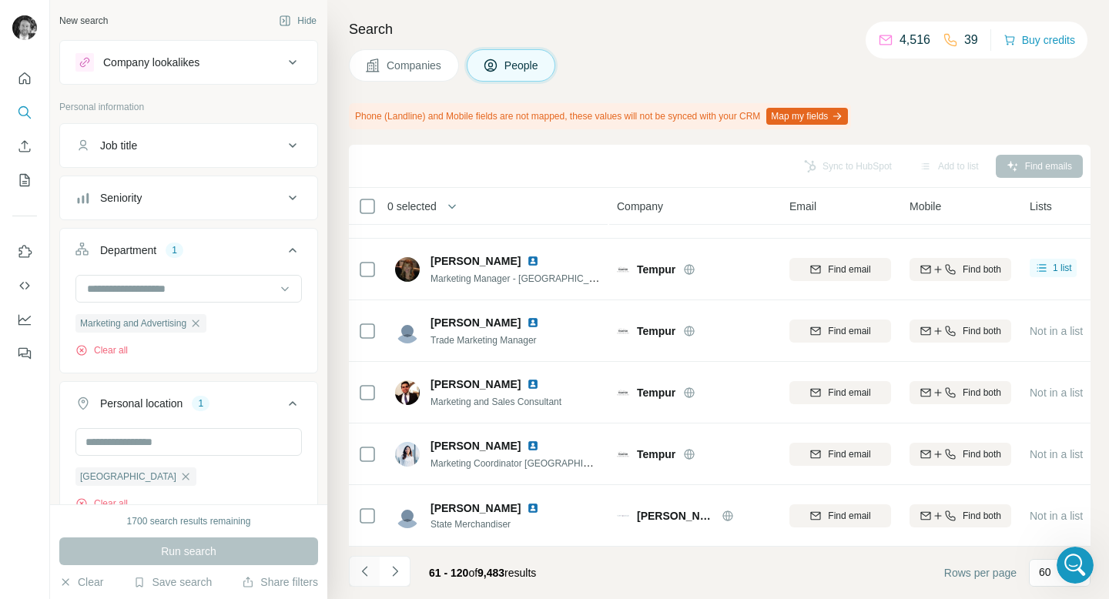
click at [363, 576] on icon "Navigate to previous page" at bounding box center [364, 571] width 15 height 15
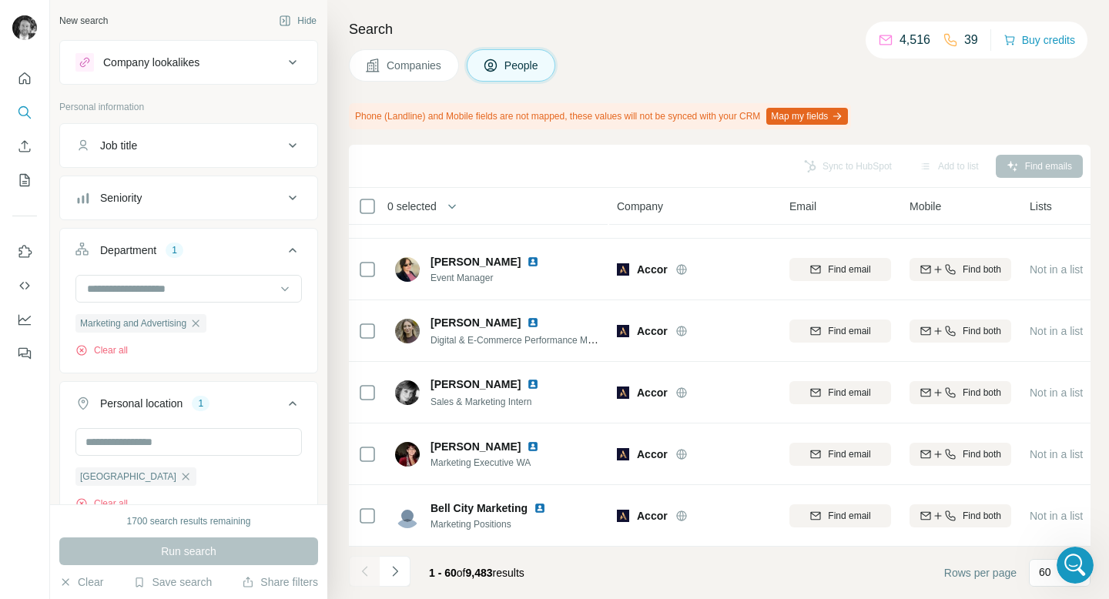
click at [257, 205] on div "Seniority" at bounding box center [179, 197] width 208 height 15
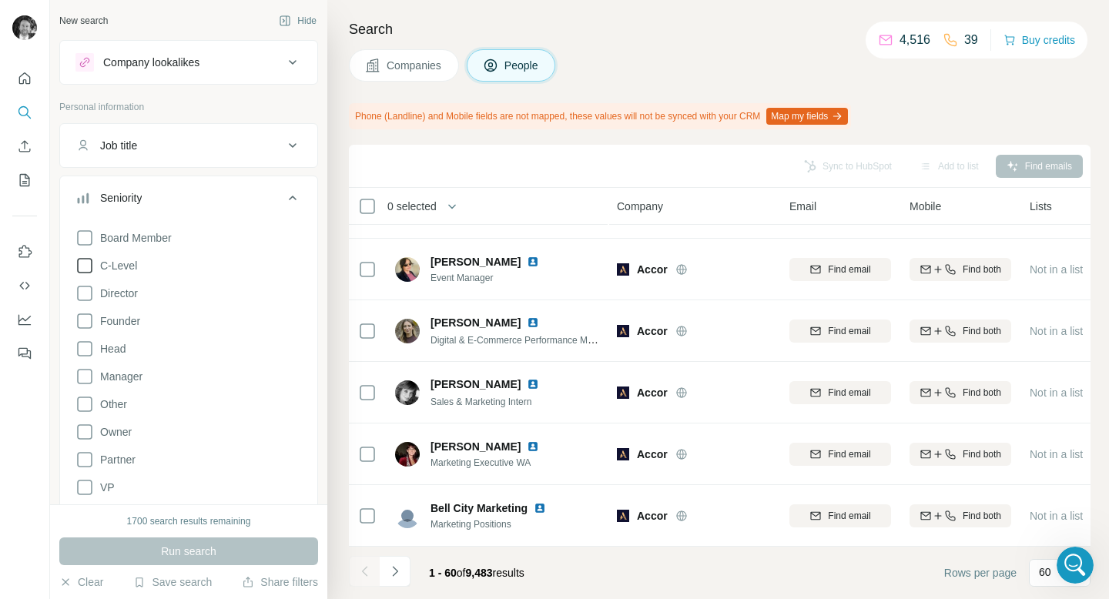
click at [88, 265] on icon at bounding box center [84, 265] width 18 height 18
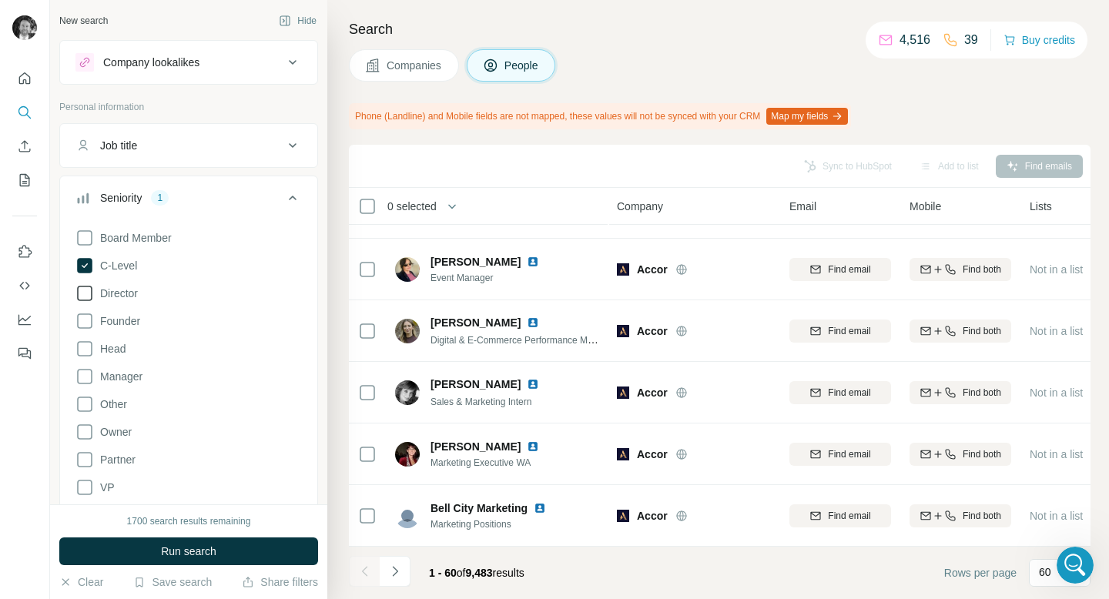
click at [85, 296] on icon at bounding box center [84, 293] width 18 height 18
click at [85, 326] on icon at bounding box center [84, 321] width 18 height 18
click at [88, 349] on icon at bounding box center [84, 348] width 18 height 18
click at [87, 377] on icon at bounding box center [84, 376] width 18 height 18
click at [154, 549] on button "Run search" at bounding box center [188, 551] width 259 height 28
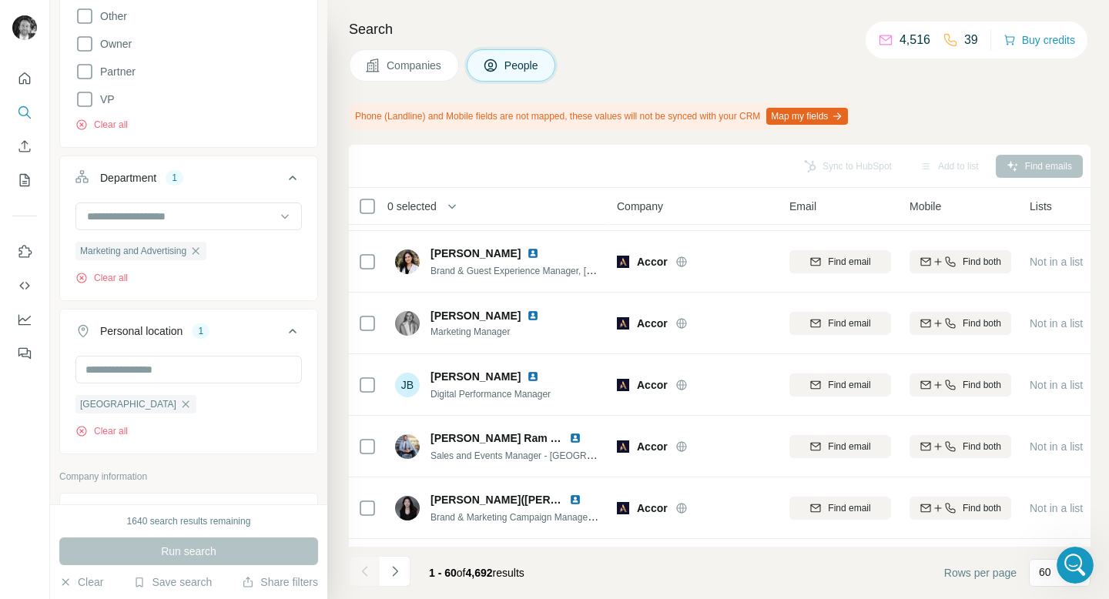
scroll to position [1660, 0]
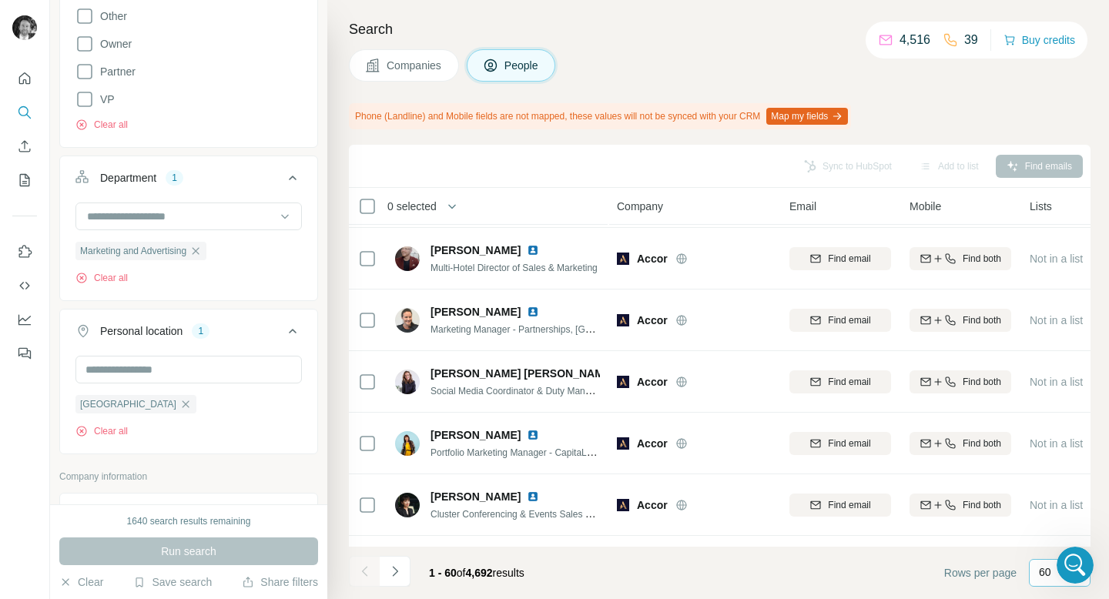
click at [1040, 575] on p "60" at bounding box center [1044, 571] width 12 height 15
click at [1040, 575] on input at bounding box center [1061, 572] width 46 height 17
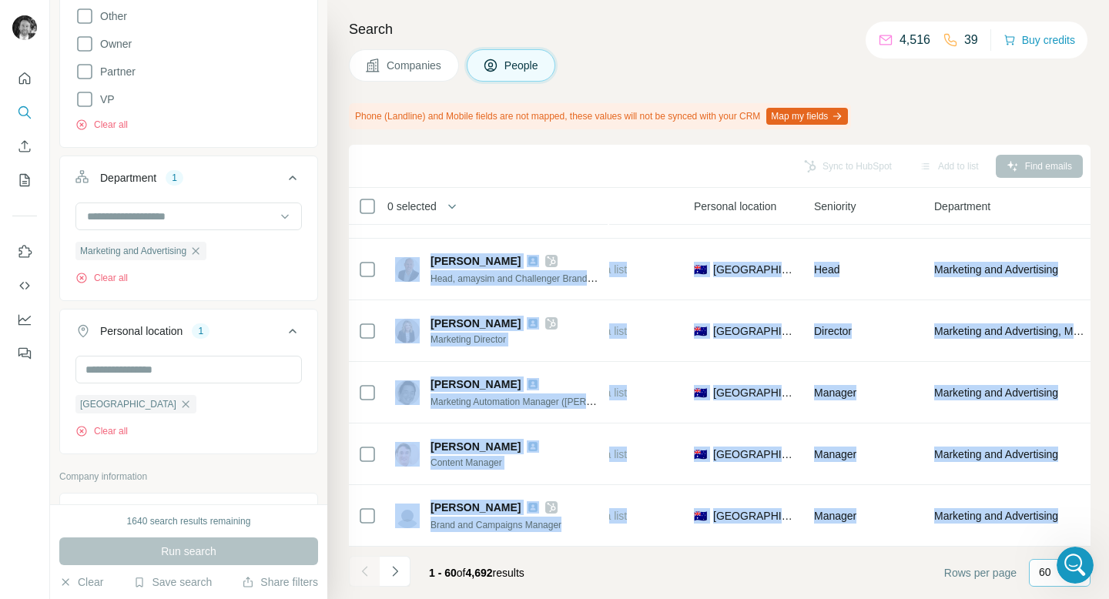
scroll to position [3373, 583]
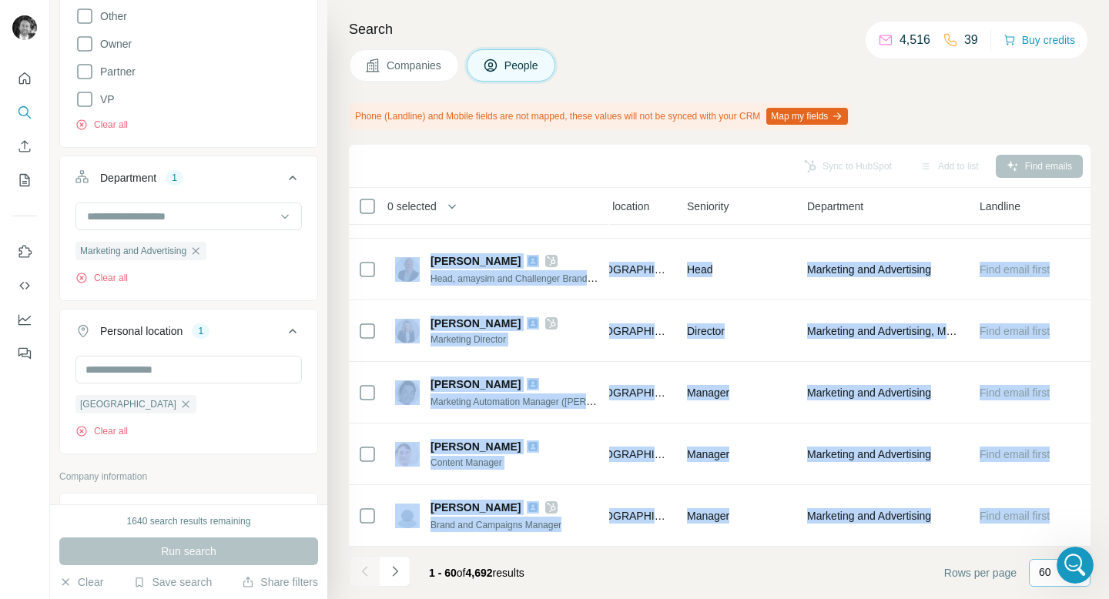
drag, startPoint x: 382, startPoint y: 232, endPoint x: 1095, endPoint y: 509, distance: 765.6
click at [1095, 509] on div "Search Companies People Phone (Landline) and Mobile fields are not mapped, thes…" at bounding box center [717, 299] width 781 height 599
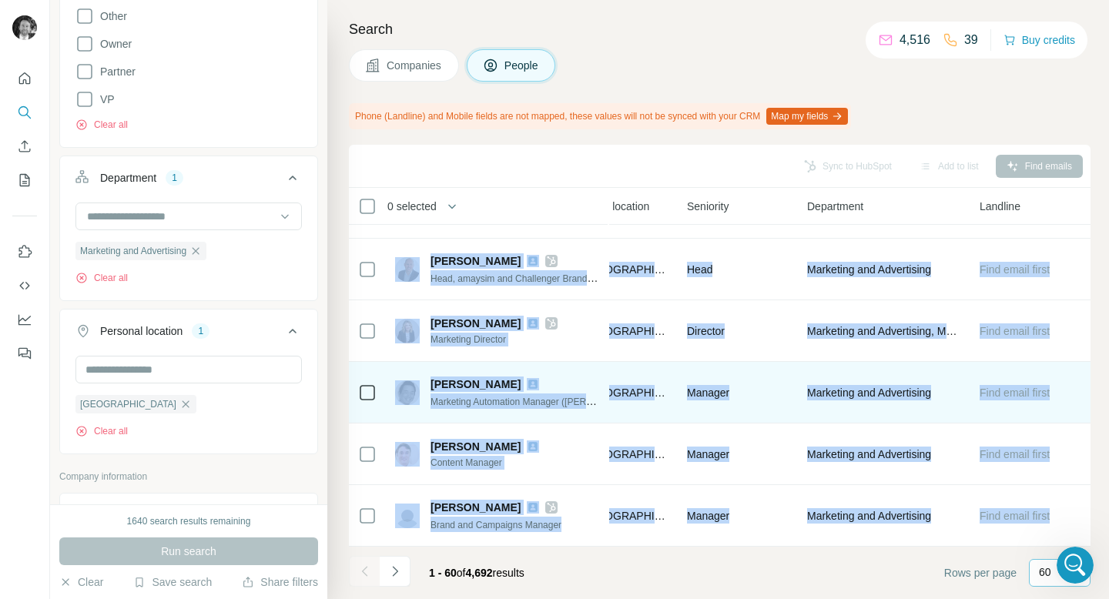
copy tbody "Loremi Dolorsi Amet Co Adipisc Elitsed 46 Doei tempo Inci utla 4 etdo 🇦🇺 Magnaa…"
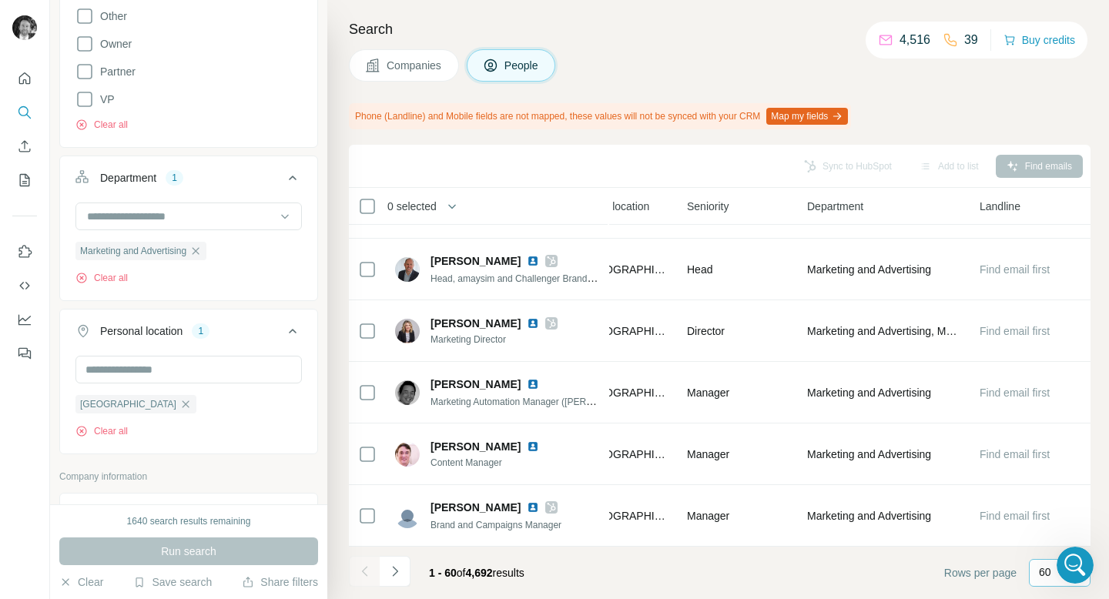
click at [725, 170] on div "Sync to HubSpot Add to list Find emails" at bounding box center [719, 165] width 726 height 27
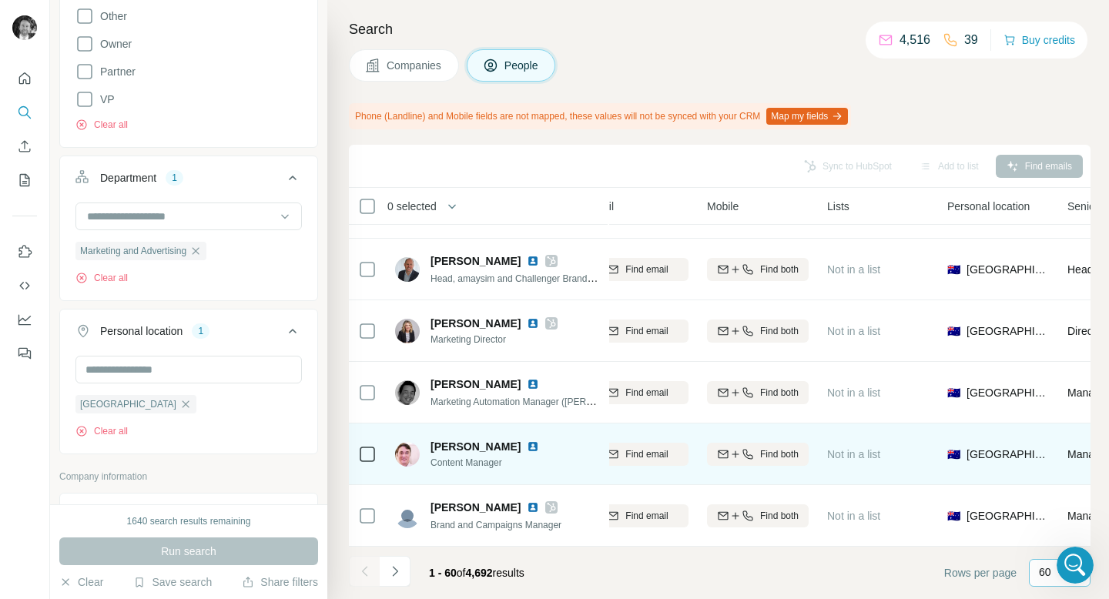
scroll to position [3373, 0]
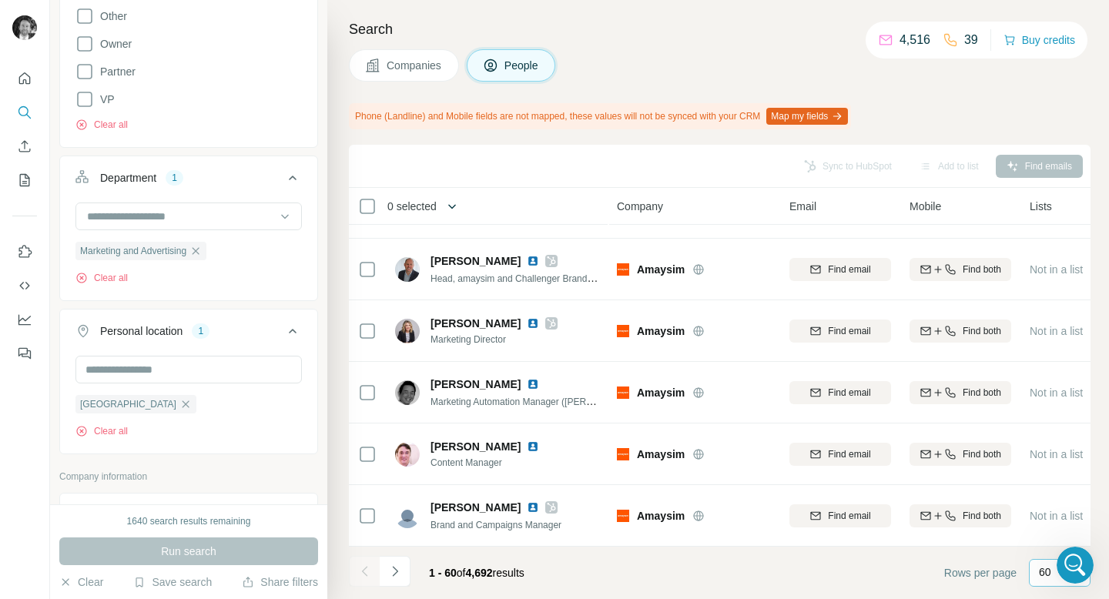
click at [455, 206] on icon "button" at bounding box center [452, 206] width 8 height 5
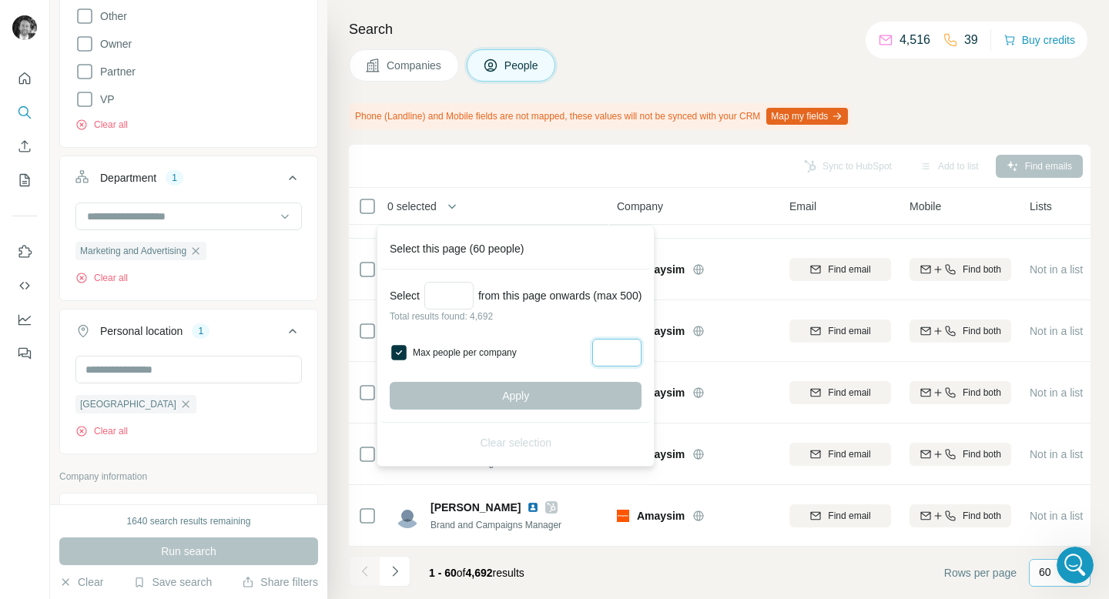
click at [626, 357] on input "Max people per company" at bounding box center [616, 353] width 49 height 28
type input "*"
click at [543, 396] on div "Apply" at bounding box center [516, 396] width 252 height 28
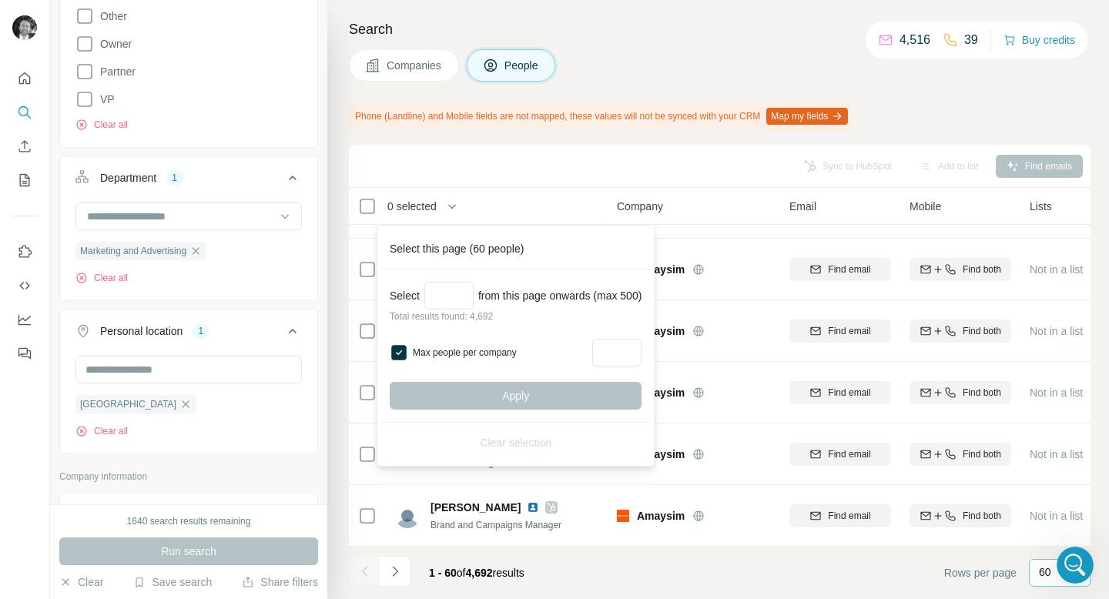
click at [523, 396] on div "Apply" at bounding box center [516, 396] width 252 height 28
click at [442, 303] on input "Select a number (up to 500)" at bounding box center [448, 296] width 49 height 28
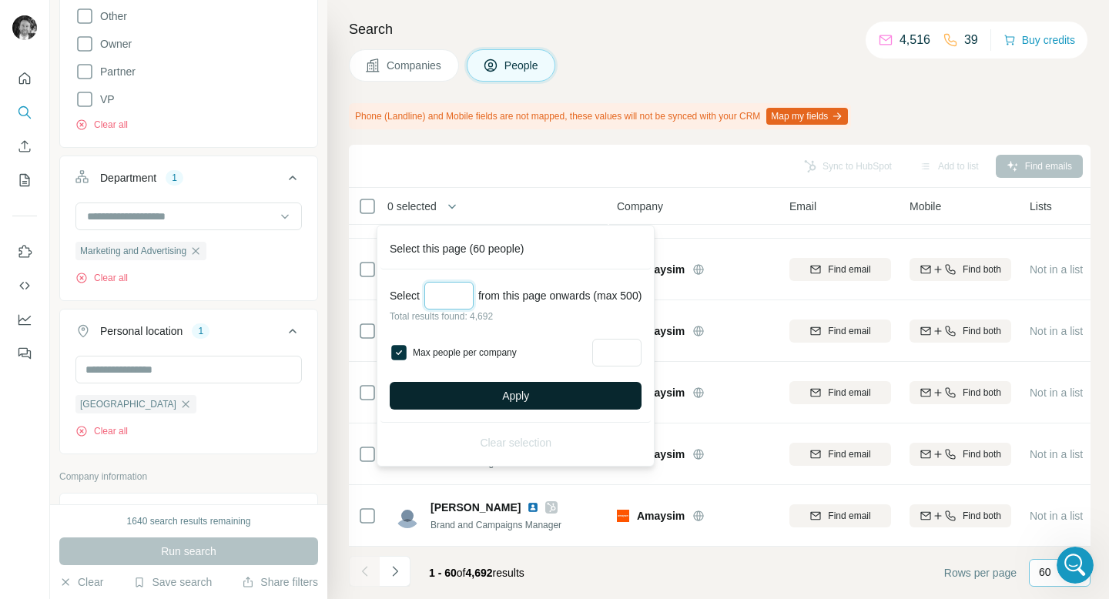
type input "***"
click at [455, 398] on button "Apply" at bounding box center [516, 396] width 252 height 28
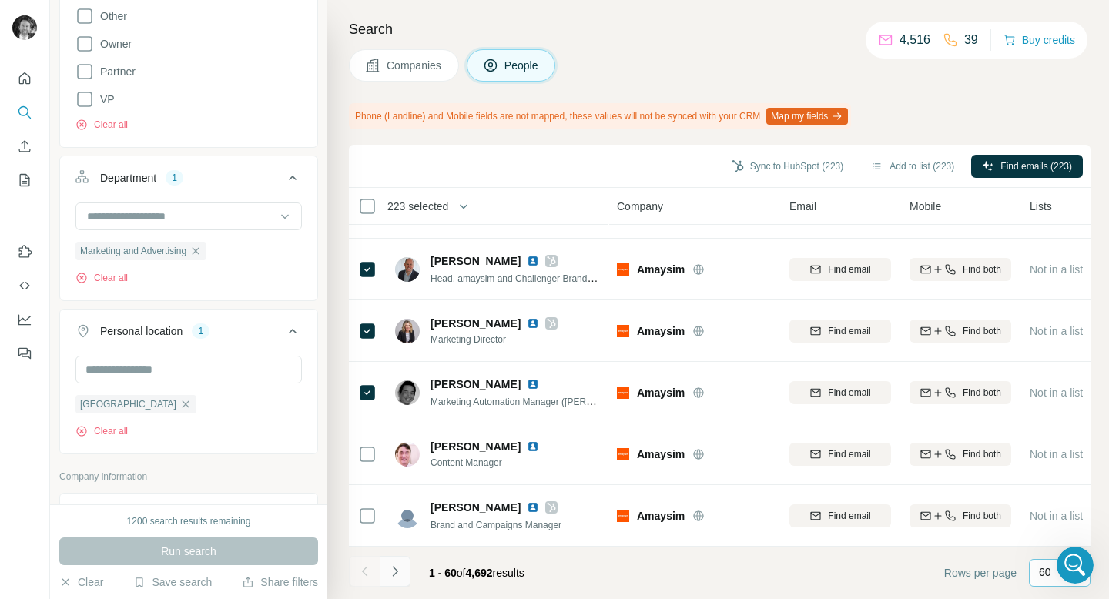
click at [393, 569] on icon "Navigate to next page" at bounding box center [394, 571] width 15 height 15
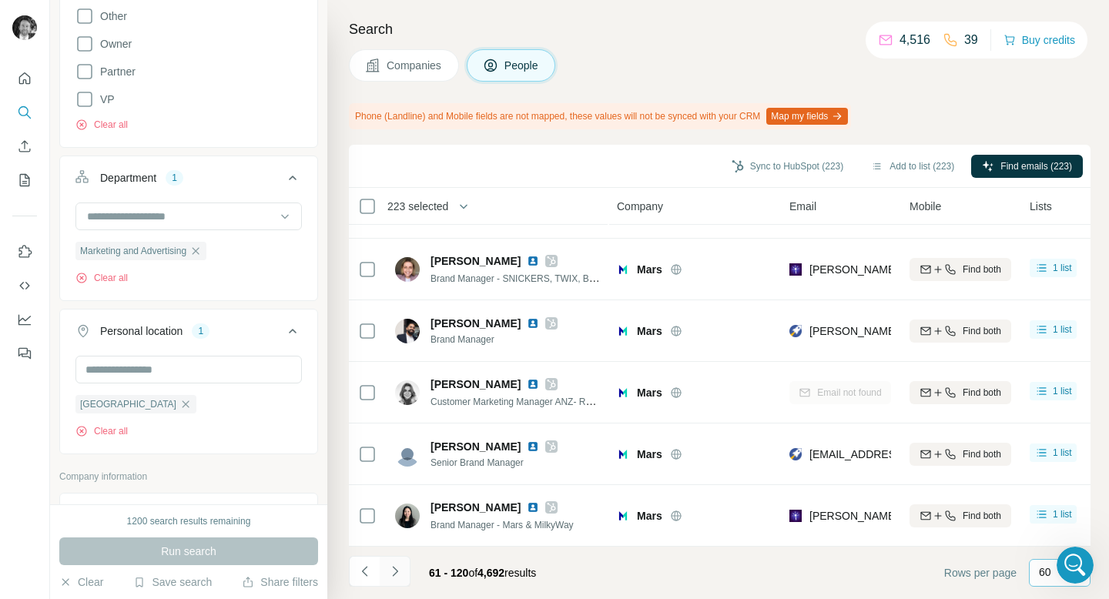
click at [393, 569] on icon "Navigate to next page" at bounding box center [394, 571] width 15 height 15
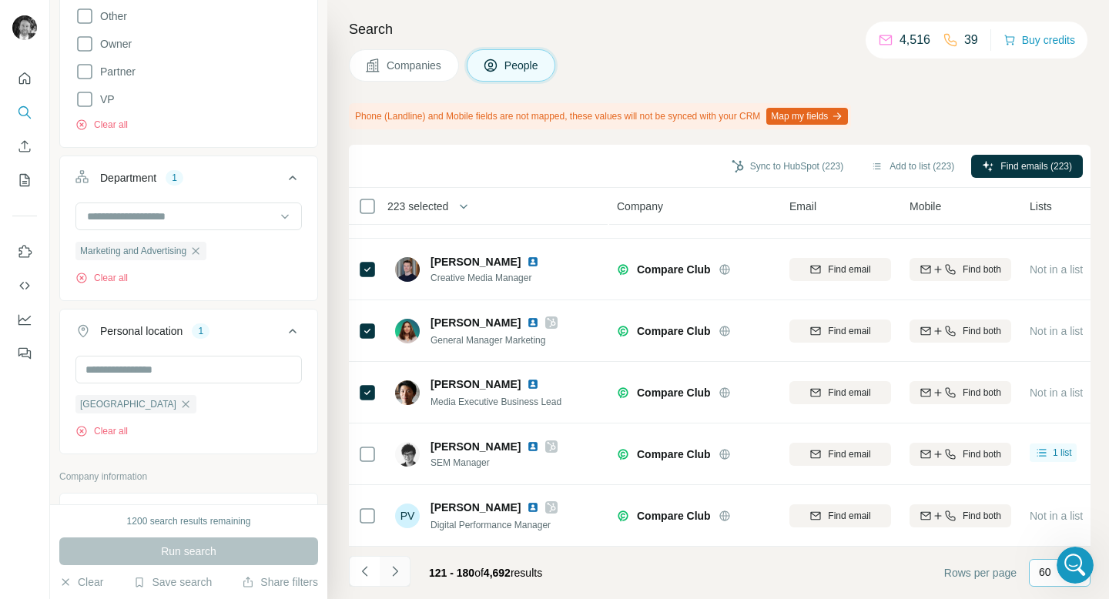
click at [393, 576] on icon "Navigate to next page" at bounding box center [394, 571] width 5 height 10
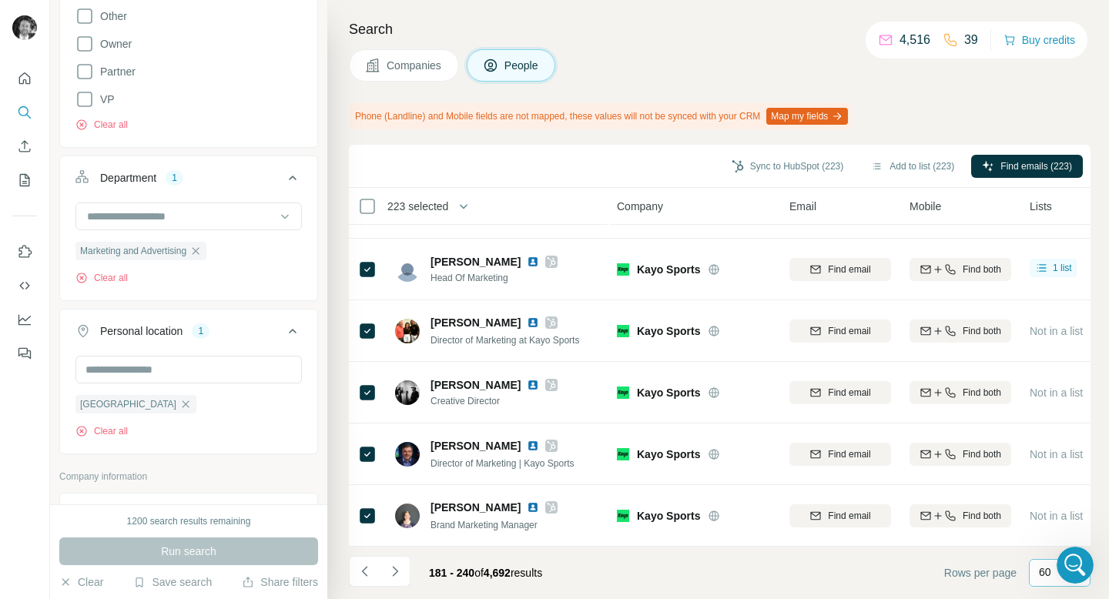
click at [669, 26] on h4 "Search" at bounding box center [719, 29] width 741 height 22
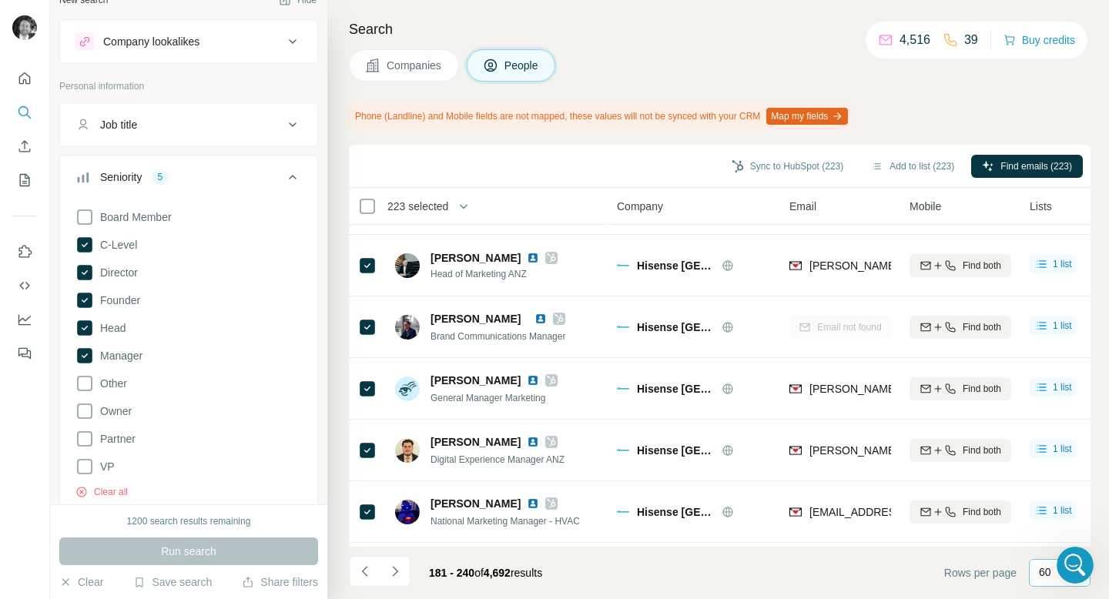
scroll to position [0, 0]
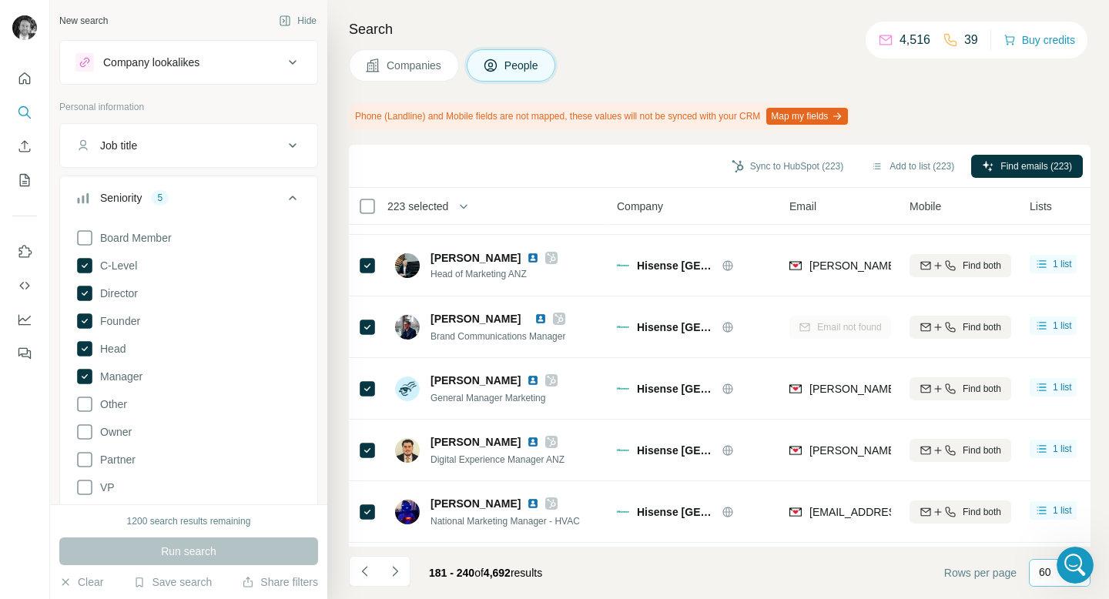
click at [285, 60] on icon at bounding box center [292, 62] width 18 height 18
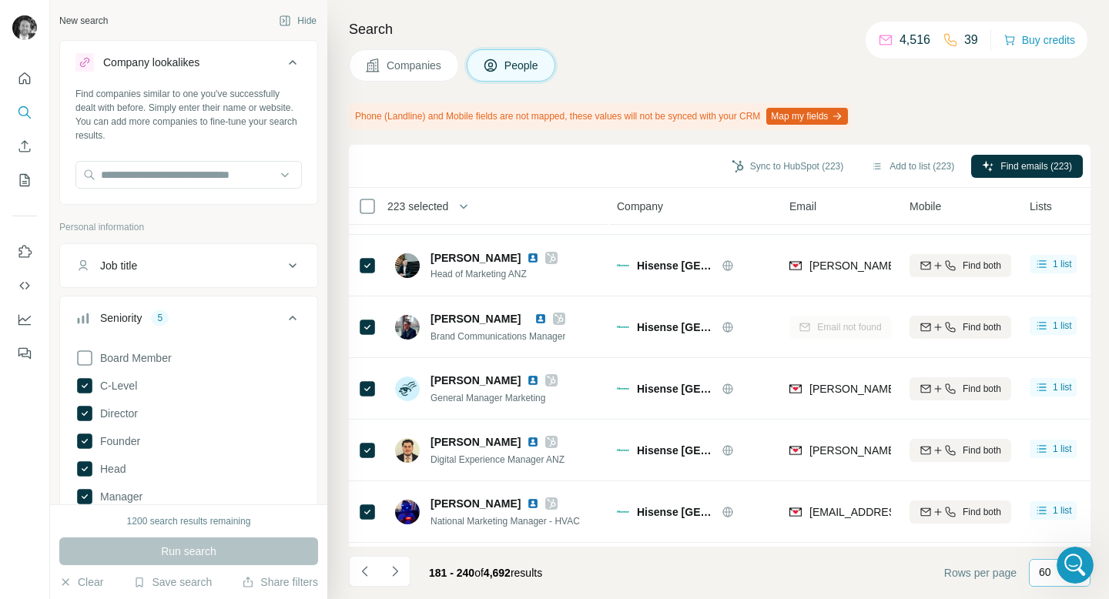
click at [799, 35] on h4 "Search" at bounding box center [719, 29] width 741 height 22
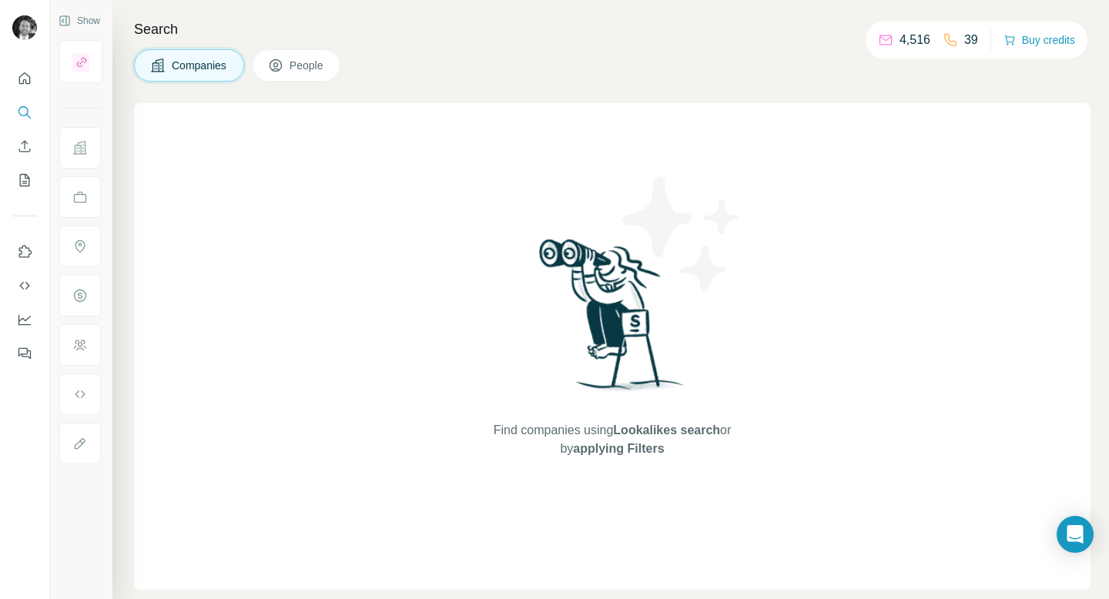
click at [169, 69] on button "Companies" at bounding box center [189, 65] width 110 height 32
click at [297, 70] on span "People" at bounding box center [306, 65] width 35 height 15
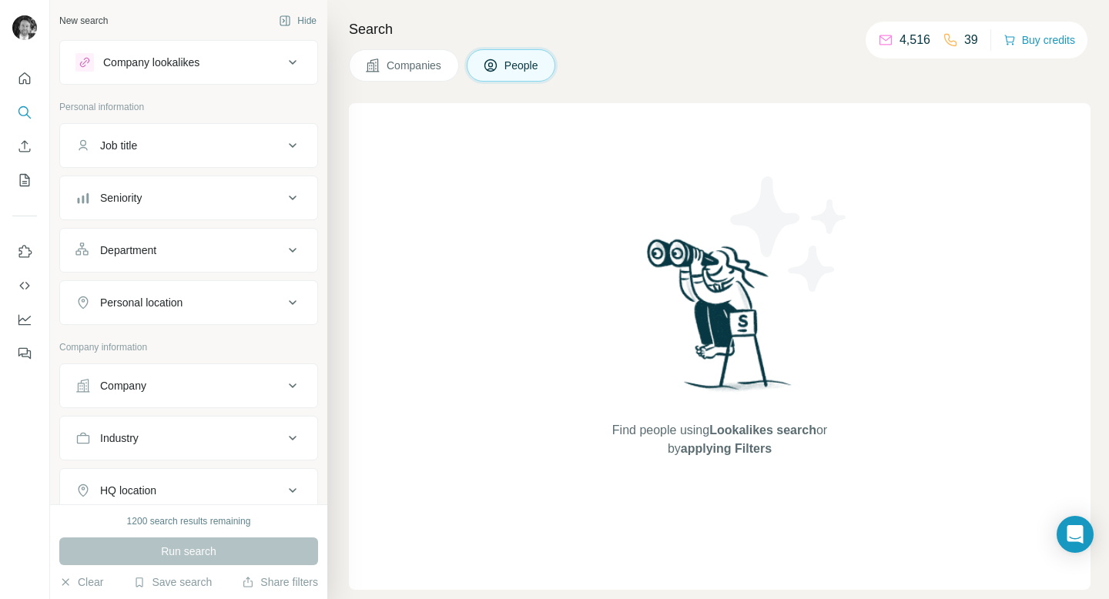
click at [411, 71] on span "Companies" at bounding box center [414, 65] width 56 height 15
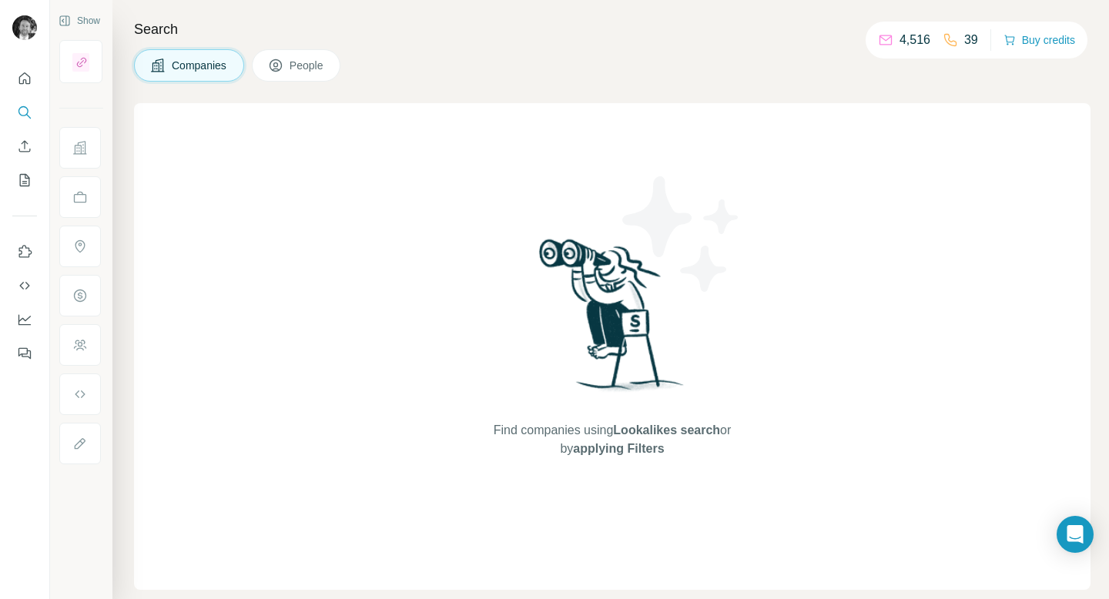
click at [299, 65] on span "People" at bounding box center [306, 65] width 35 height 15
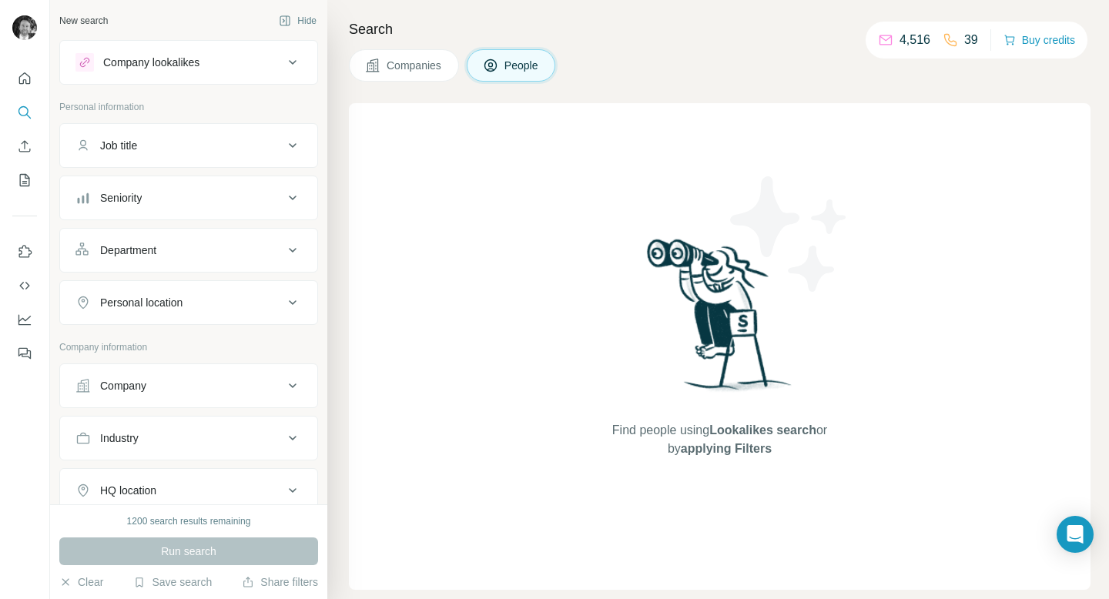
click at [397, 70] on span "Companies" at bounding box center [414, 65] width 56 height 15
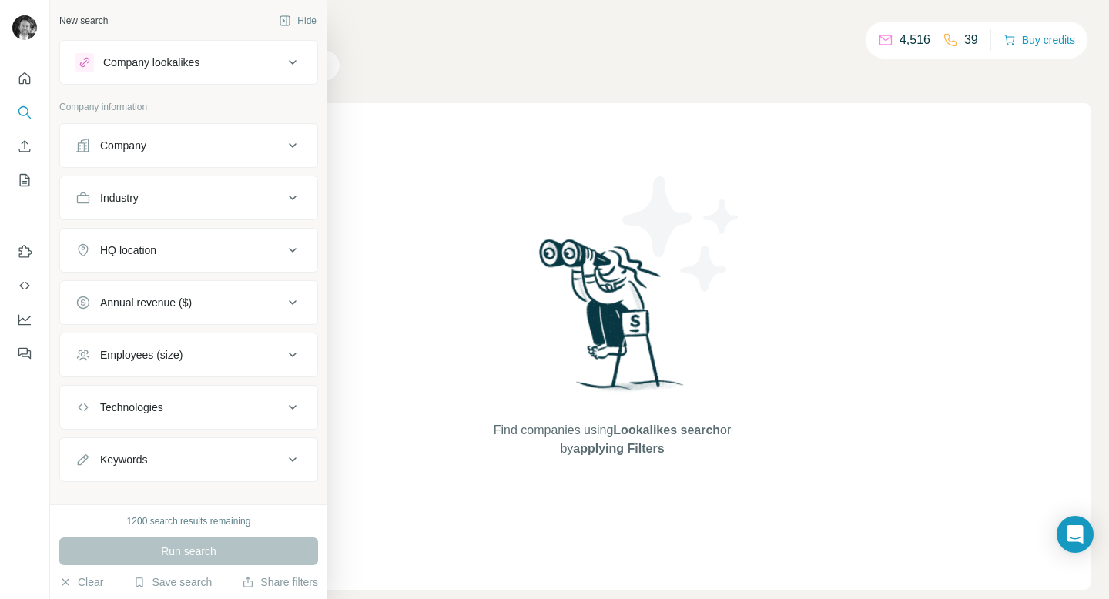
click at [139, 149] on div "Company" at bounding box center [123, 145] width 46 height 15
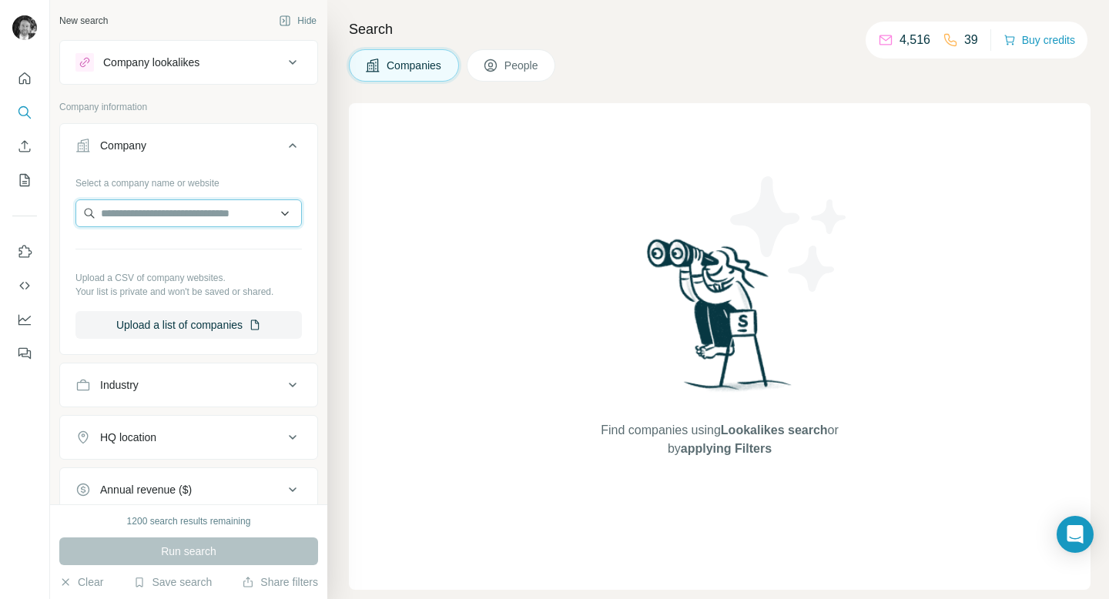
click at [125, 216] on input "text" at bounding box center [188, 213] width 226 height 28
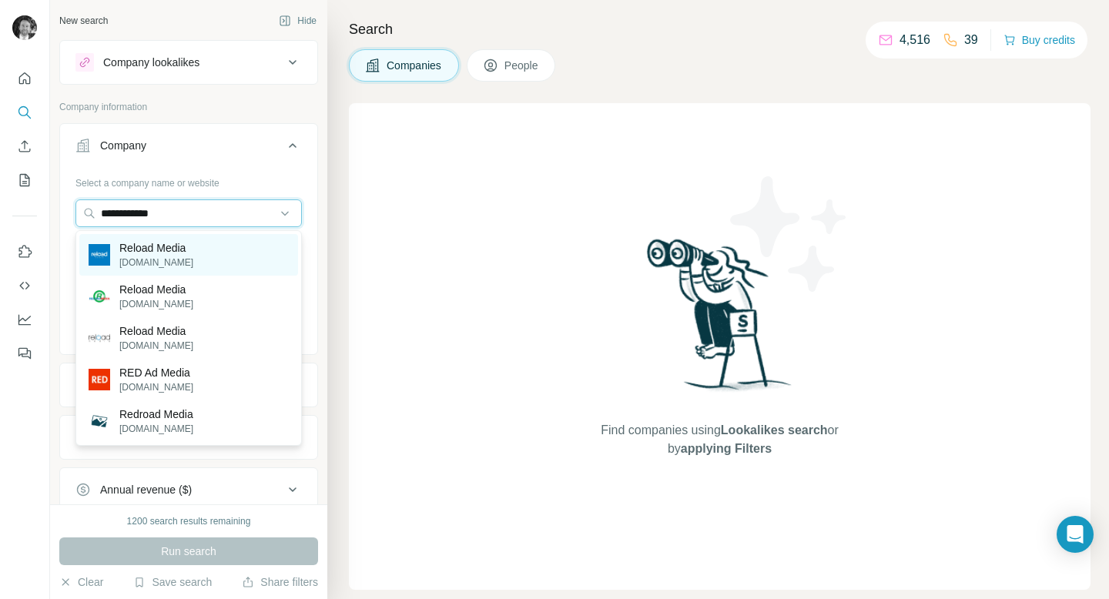
type input "**********"
click at [140, 251] on p "Reload Media" at bounding box center [156, 247] width 74 height 15
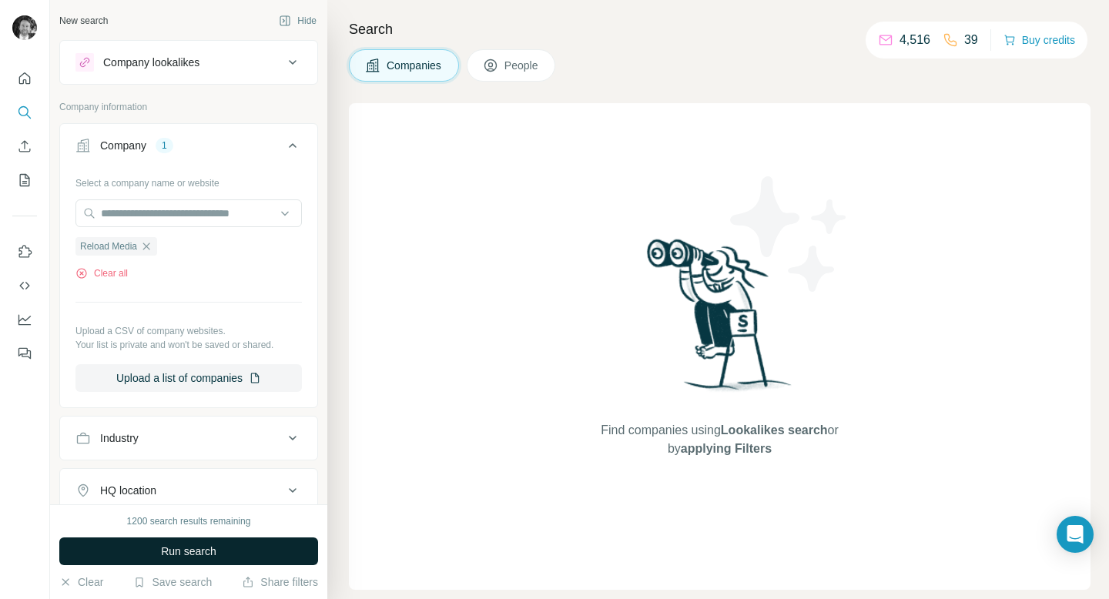
click at [139, 557] on button "Run search" at bounding box center [188, 551] width 259 height 28
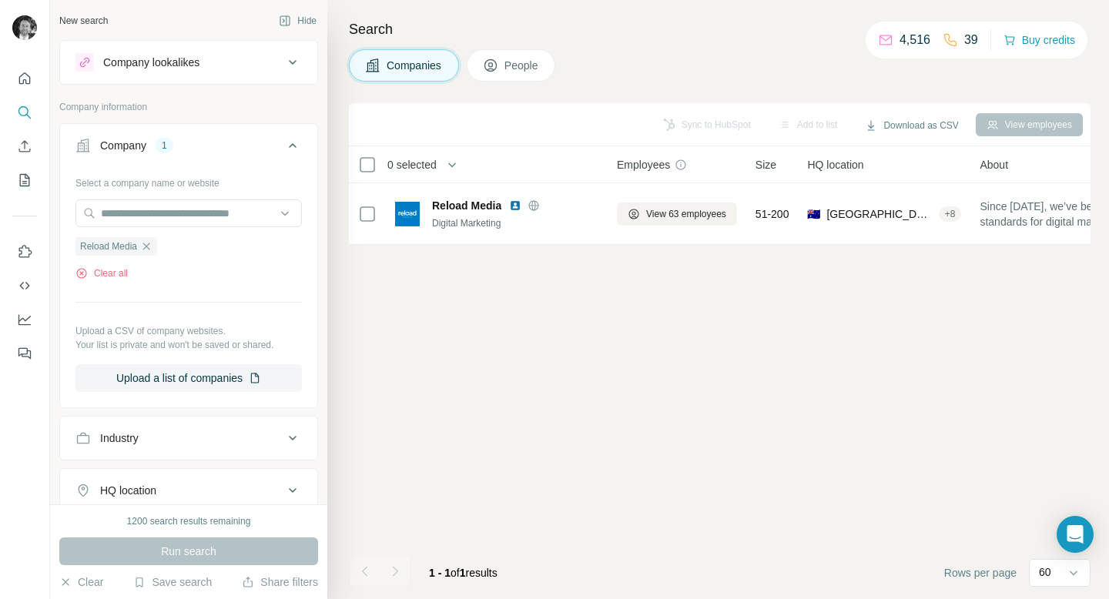
click at [511, 71] on span "People" at bounding box center [521, 65] width 35 height 15
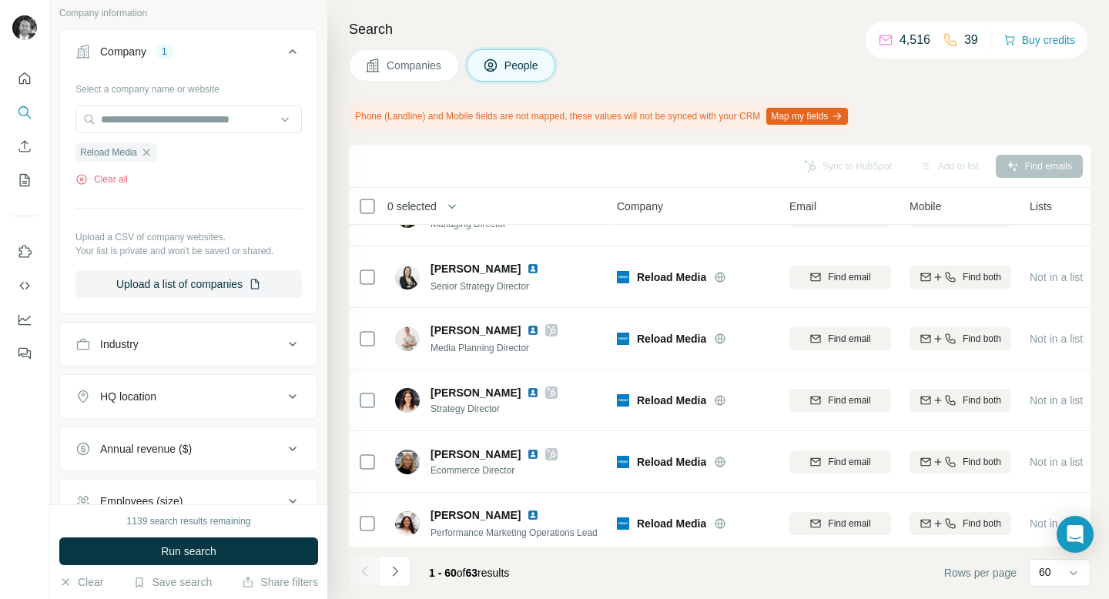
scroll to position [501, 0]
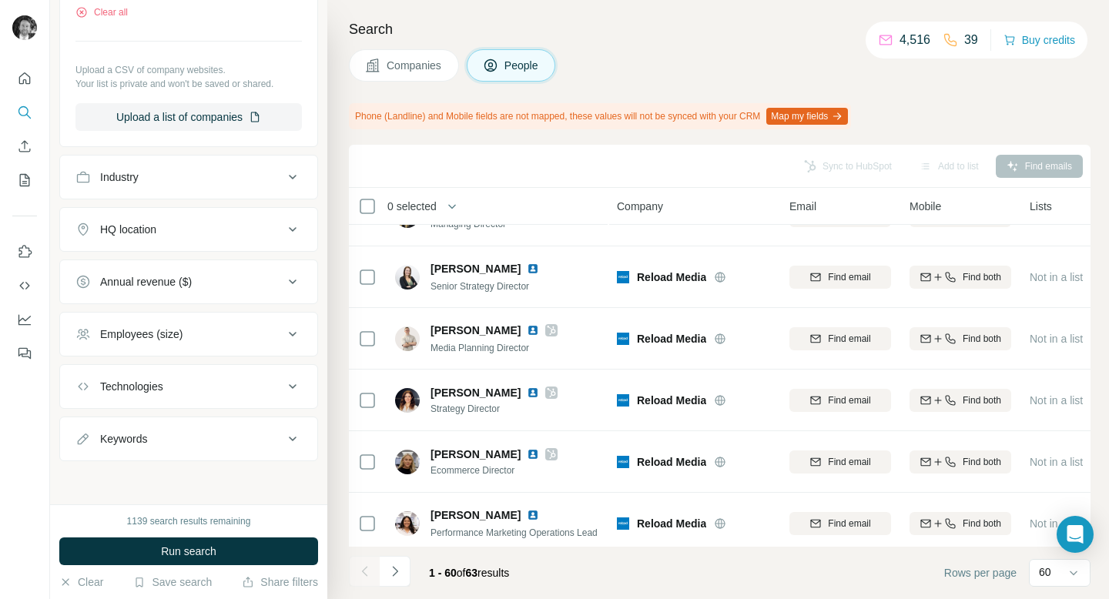
click at [279, 384] on div "Technologies" at bounding box center [179, 386] width 208 height 15
click at [279, 383] on div "Technologies" at bounding box center [179, 386] width 208 height 15
click at [253, 436] on div "Keywords" at bounding box center [179, 438] width 208 height 15
click at [253, 435] on div "Keywords" at bounding box center [179, 438] width 208 height 15
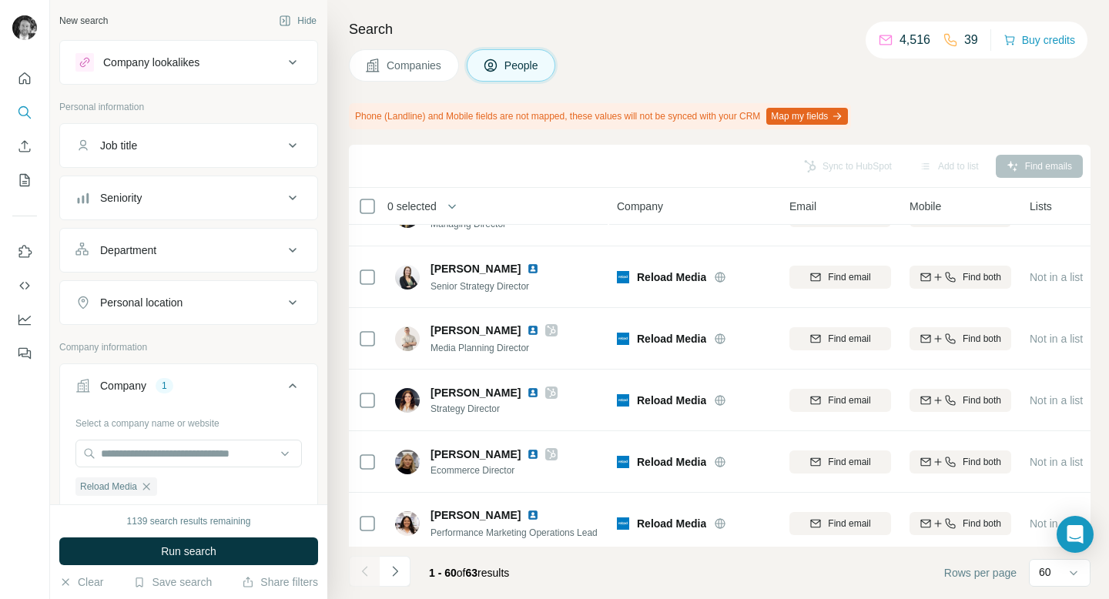
click at [391, 73] on button "Companies" at bounding box center [404, 65] width 110 height 32
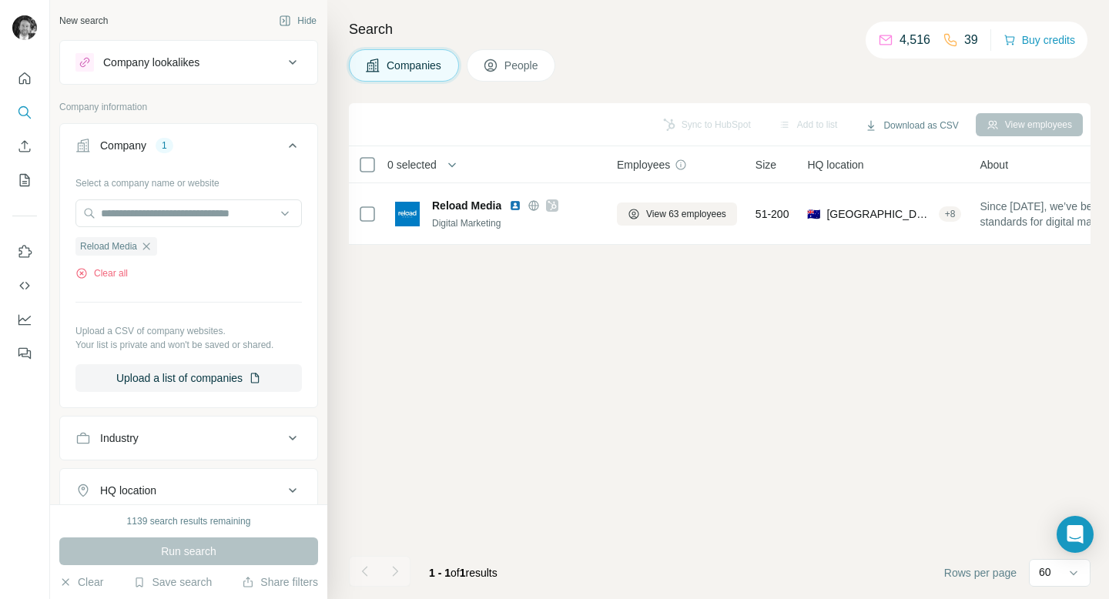
click at [498, 70] on icon at bounding box center [490, 65] width 15 height 15
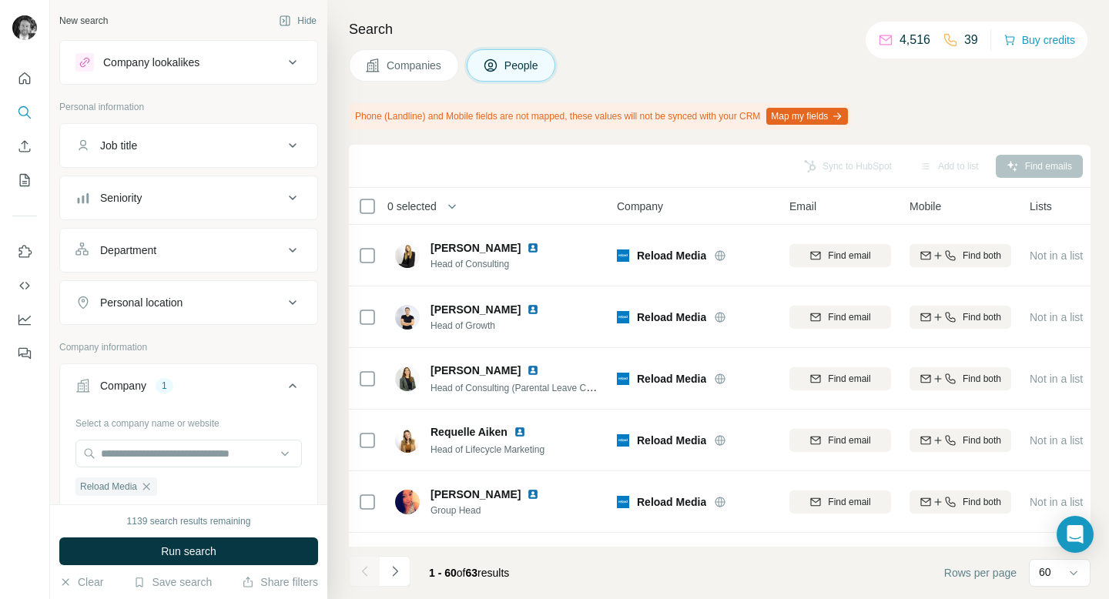
click at [416, 74] on button "Companies" at bounding box center [404, 65] width 110 height 32
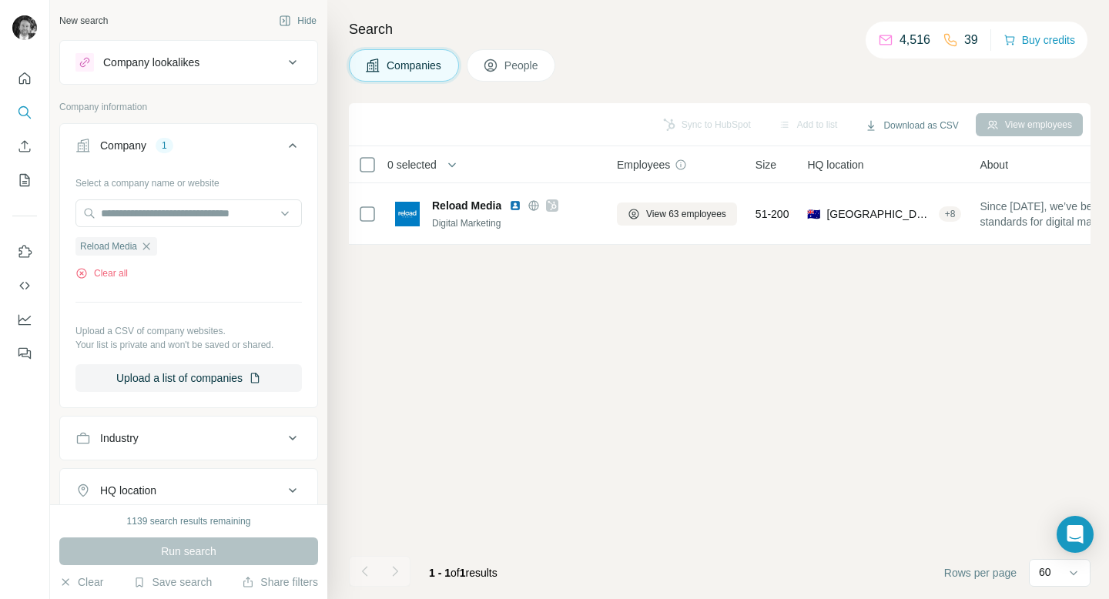
click at [514, 73] on button "People" at bounding box center [511, 65] width 89 height 32
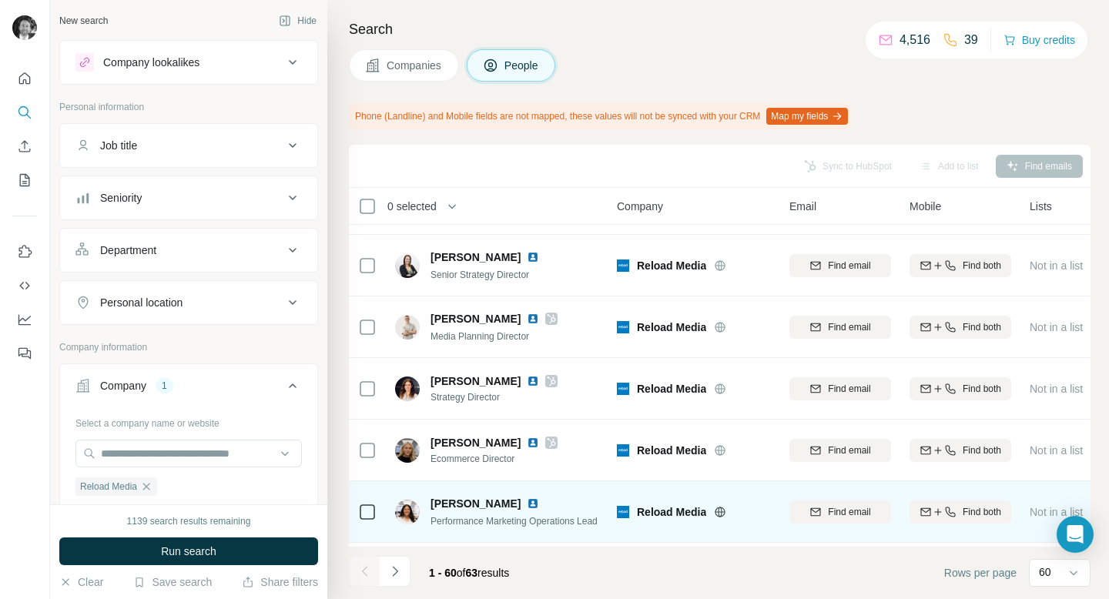
scroll to position [358, 0]
